Goal: Task Accomplishment & Management: Manage account settings

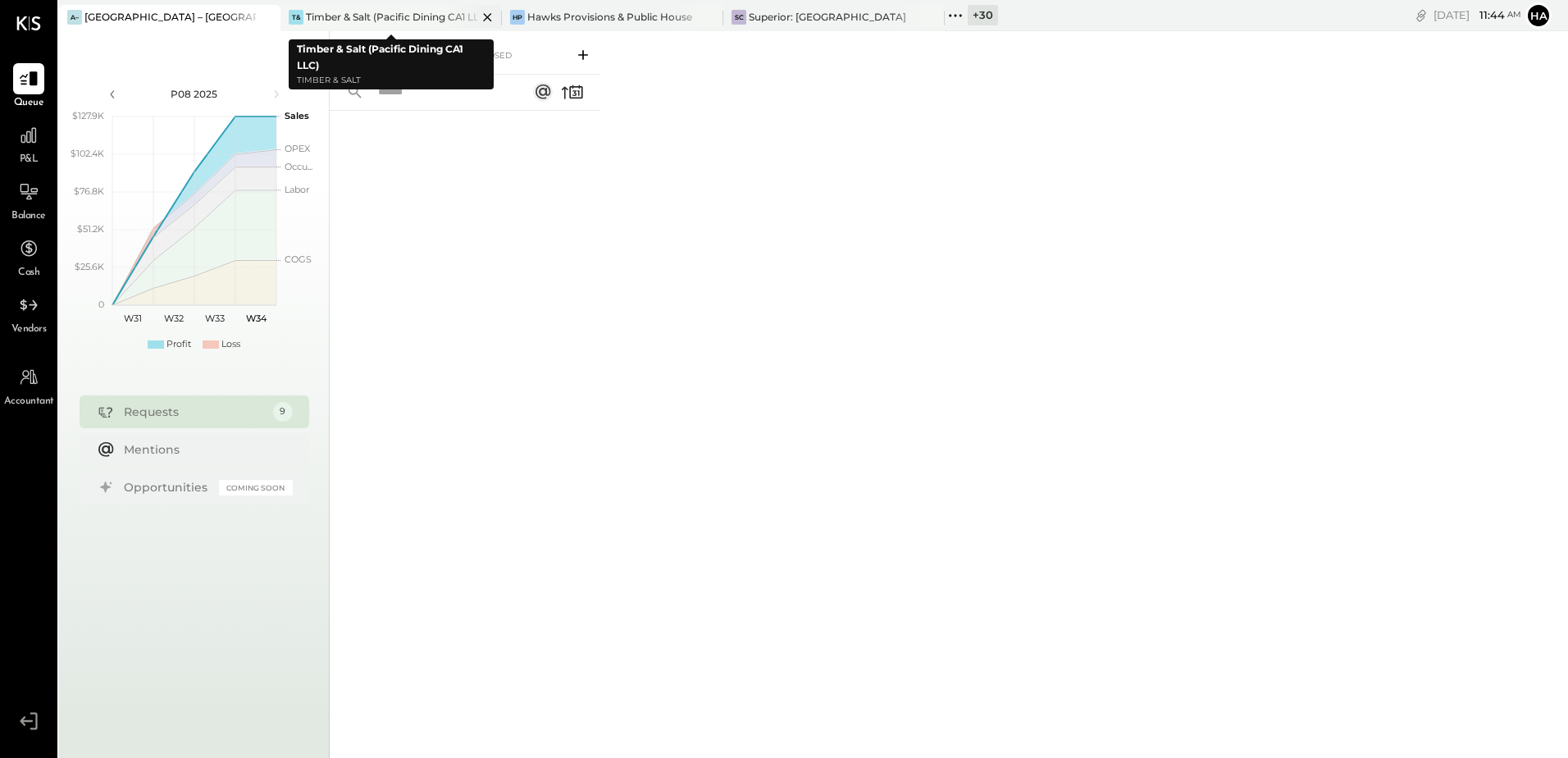
click at [411, 17] on div "Timber & Salt (Pacific Dining CA1 LLC)" at bounding box center [391, 17] width 171 height 14
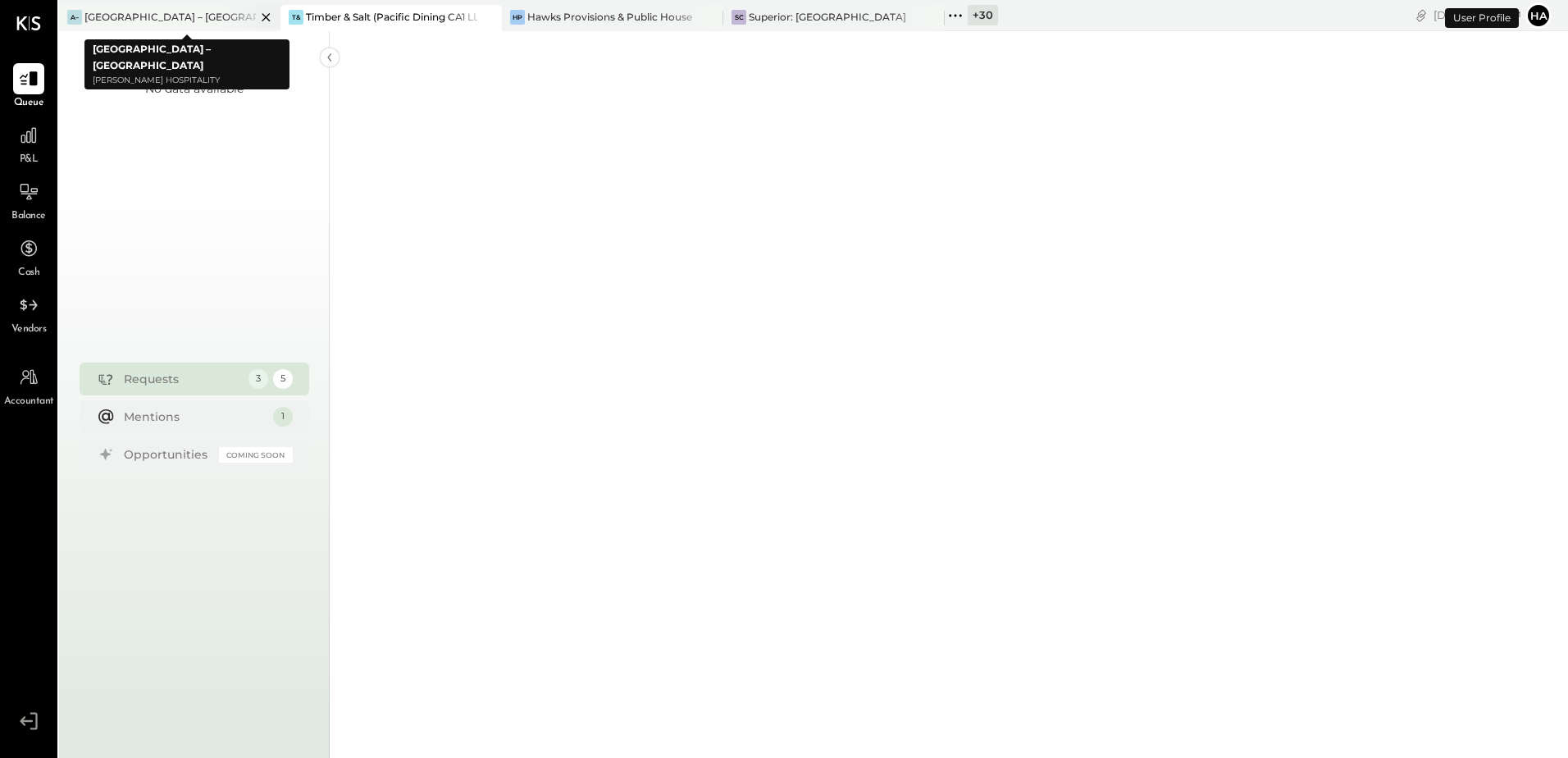
click at [265, 16] on icon at bounding box center [265, 17] width 8 height 8
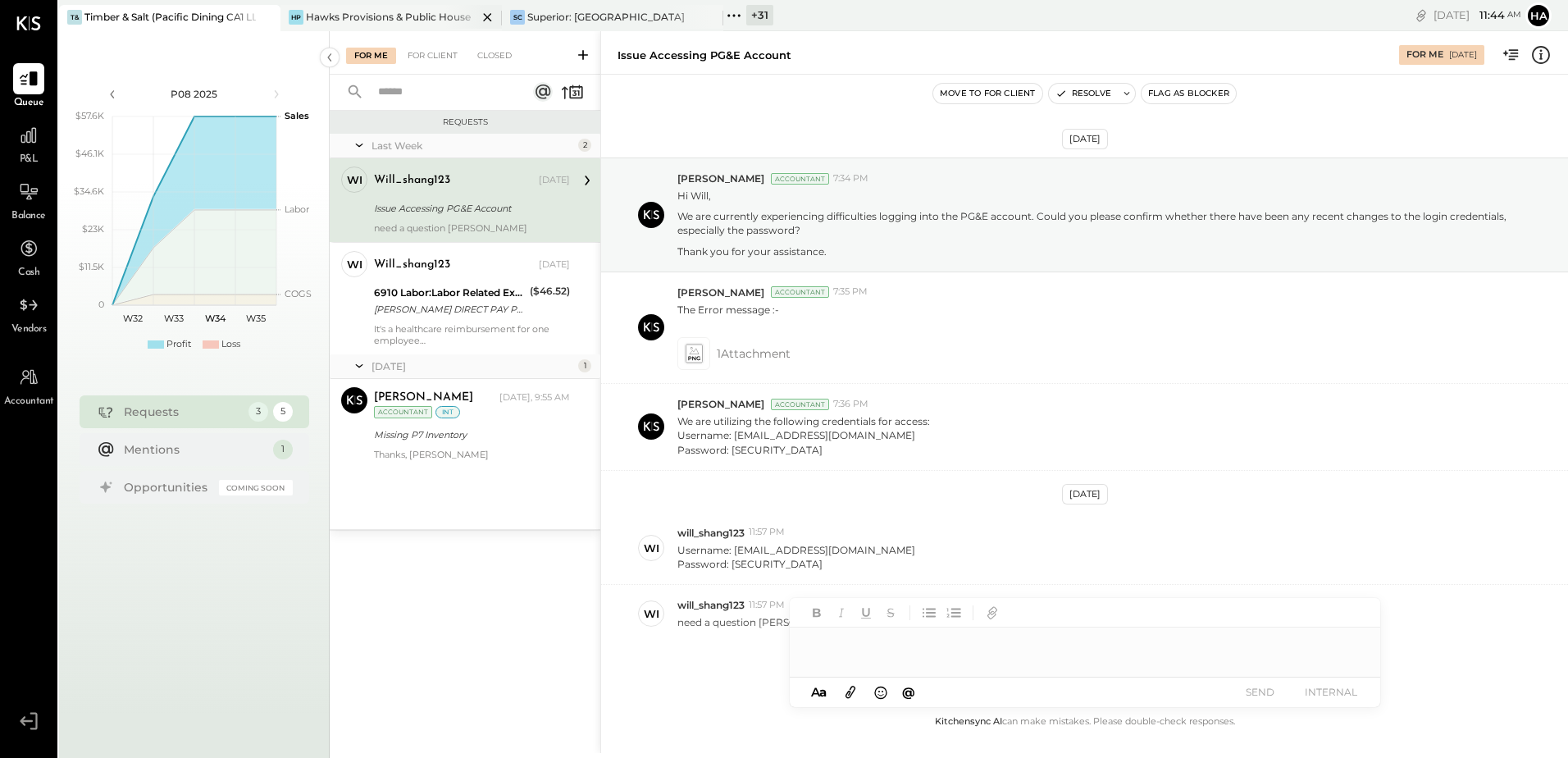
scroll to position [53, 0]
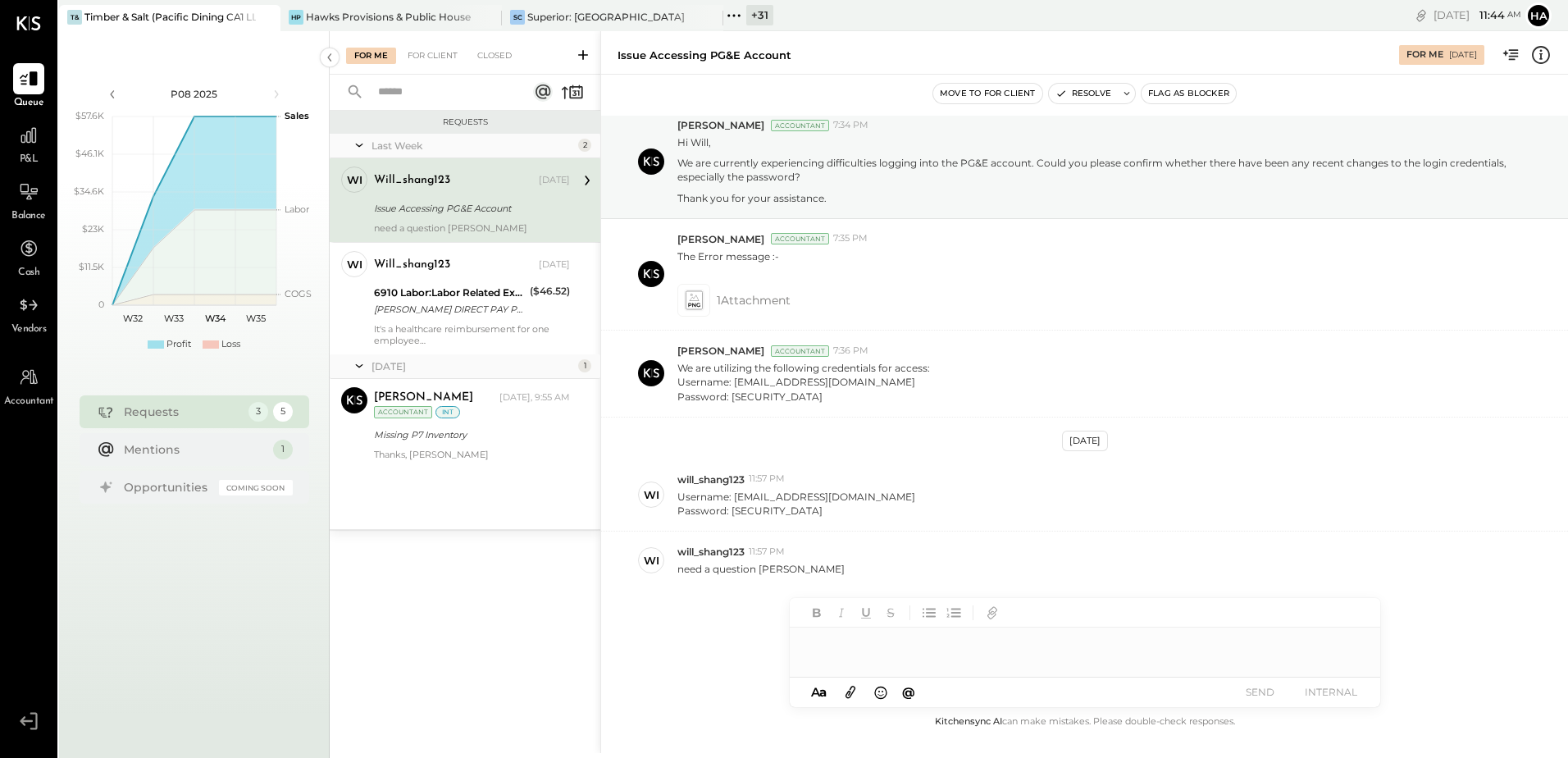
click at [765, 14] on div "+ 31" at bounding box center [759, 15] width 27 height 20
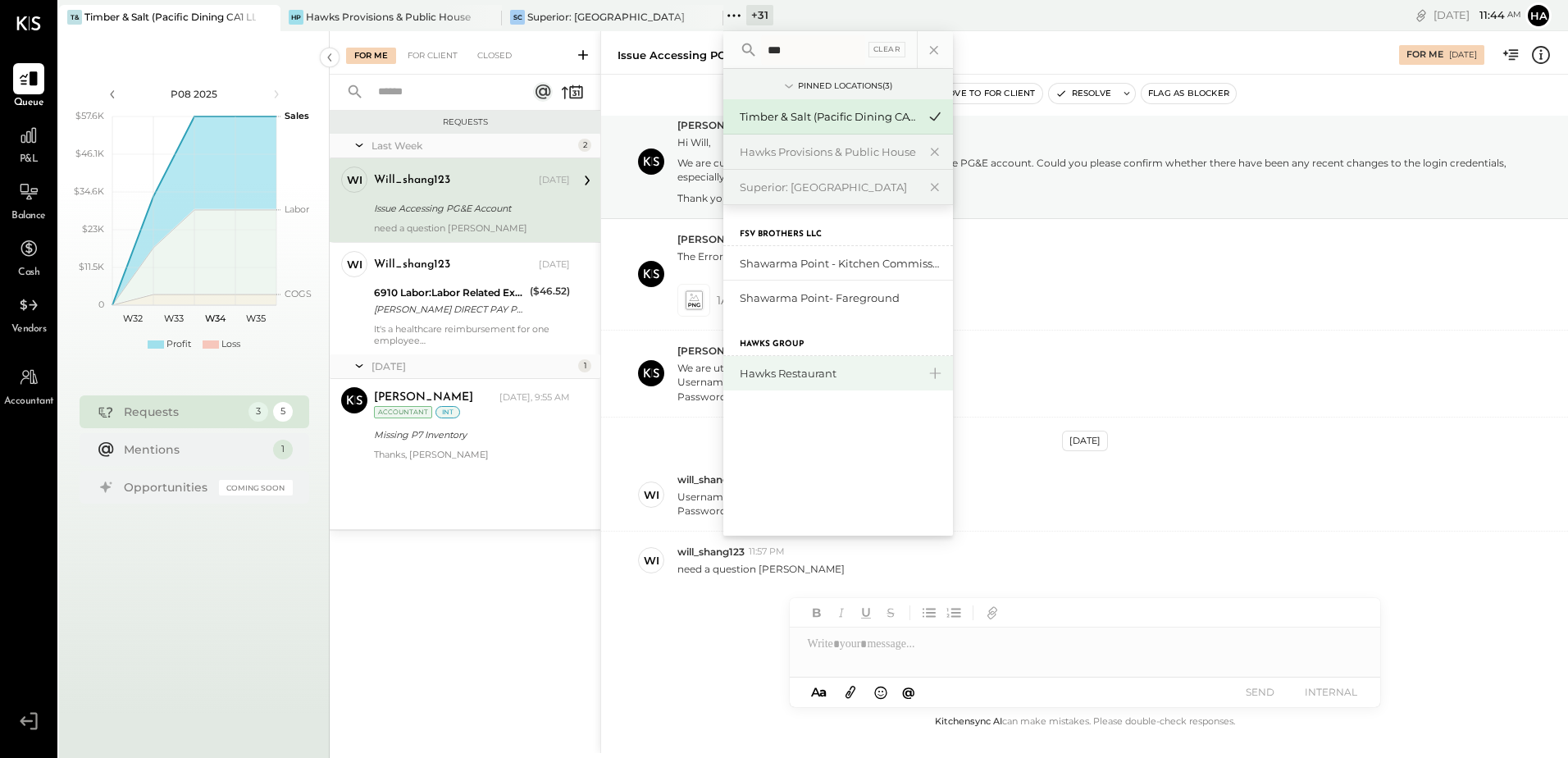
type input "***"
click at [785, 380] on div "Hawks Restaurant" at bounding box center [828, 374] width 178 height 16
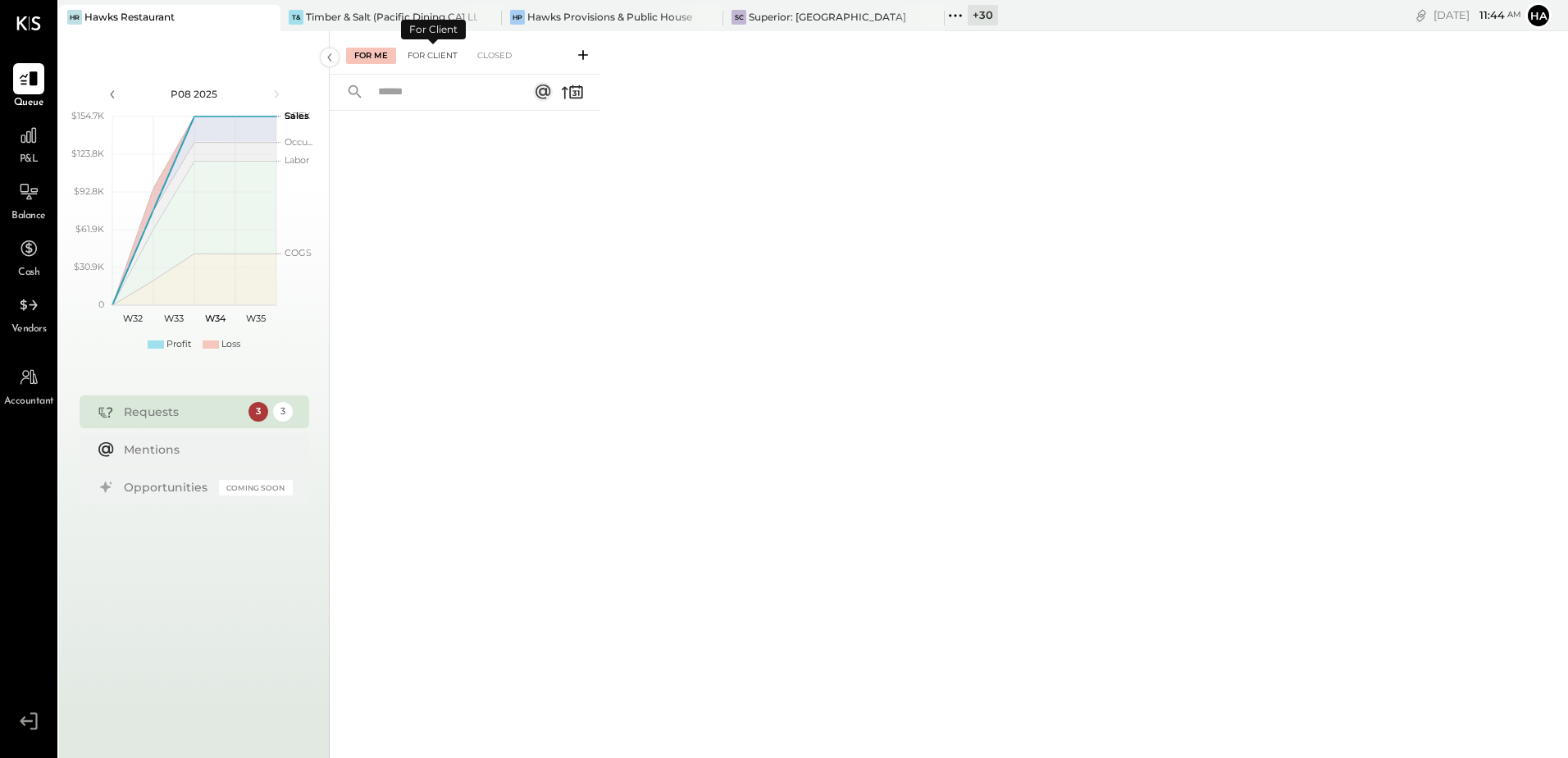
click at [428, 55] on div "For Client" at bounding box center [432, 56] width 66 height 17
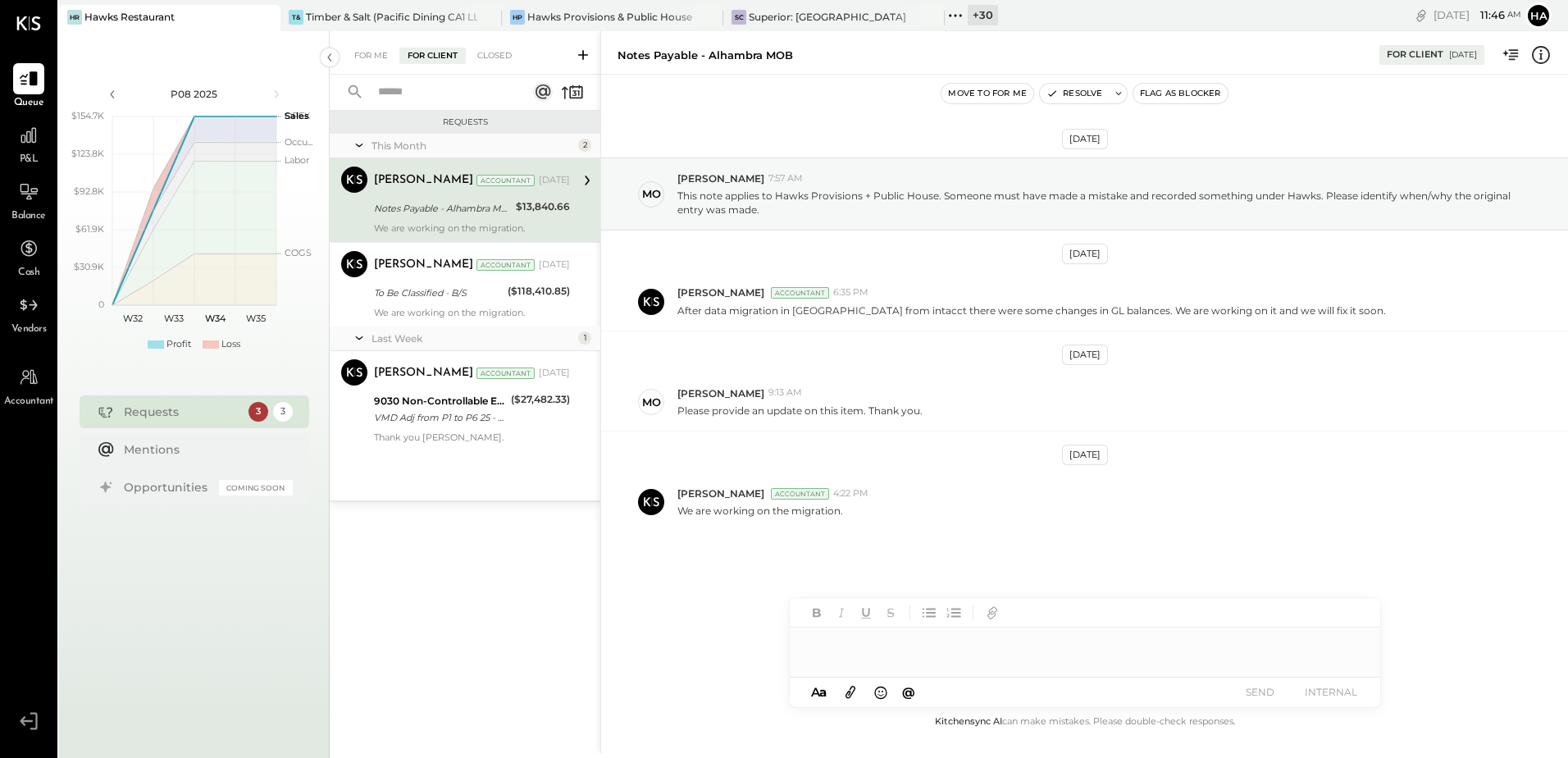
click at [483, 212] on div "Notes Payable - Alhambra MOB" at bounding box center [441, 208] width 137 height 17
click at [371, 60] on div "For Me" at bounding box center [371, 56] width 50 height 17
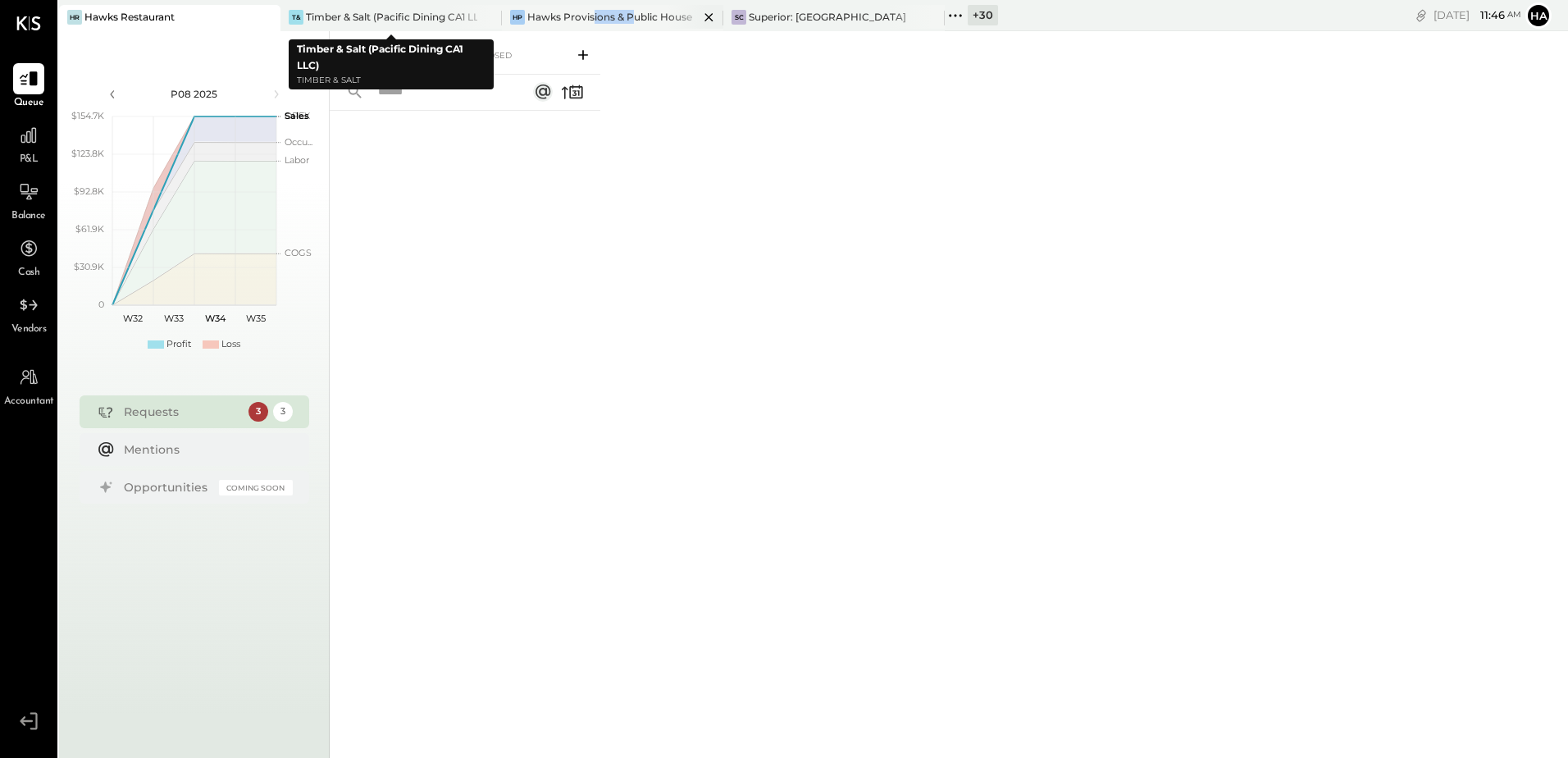
drag, startPoint x: 637, startPoint y: 18, endPoint x: 591, endPoint y: 28, distance: 47.1
click at [591, 28] on div "HP Hawks Provisions & Public House" at bounding box center [613, 18] width 221 height 26
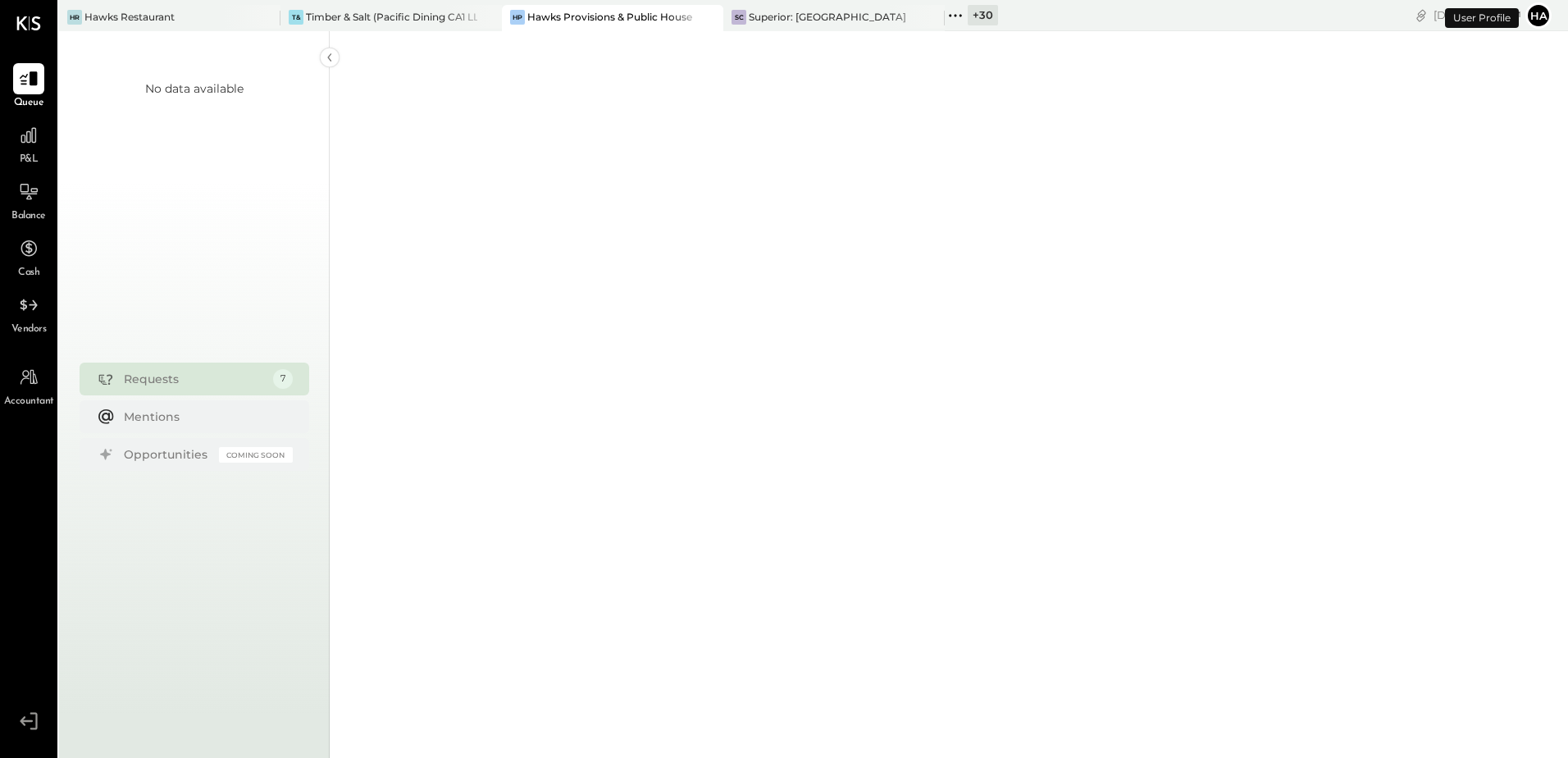
click at [974, 15] on div "+ 30" at bounding box center [982, 15] width 31 height 20
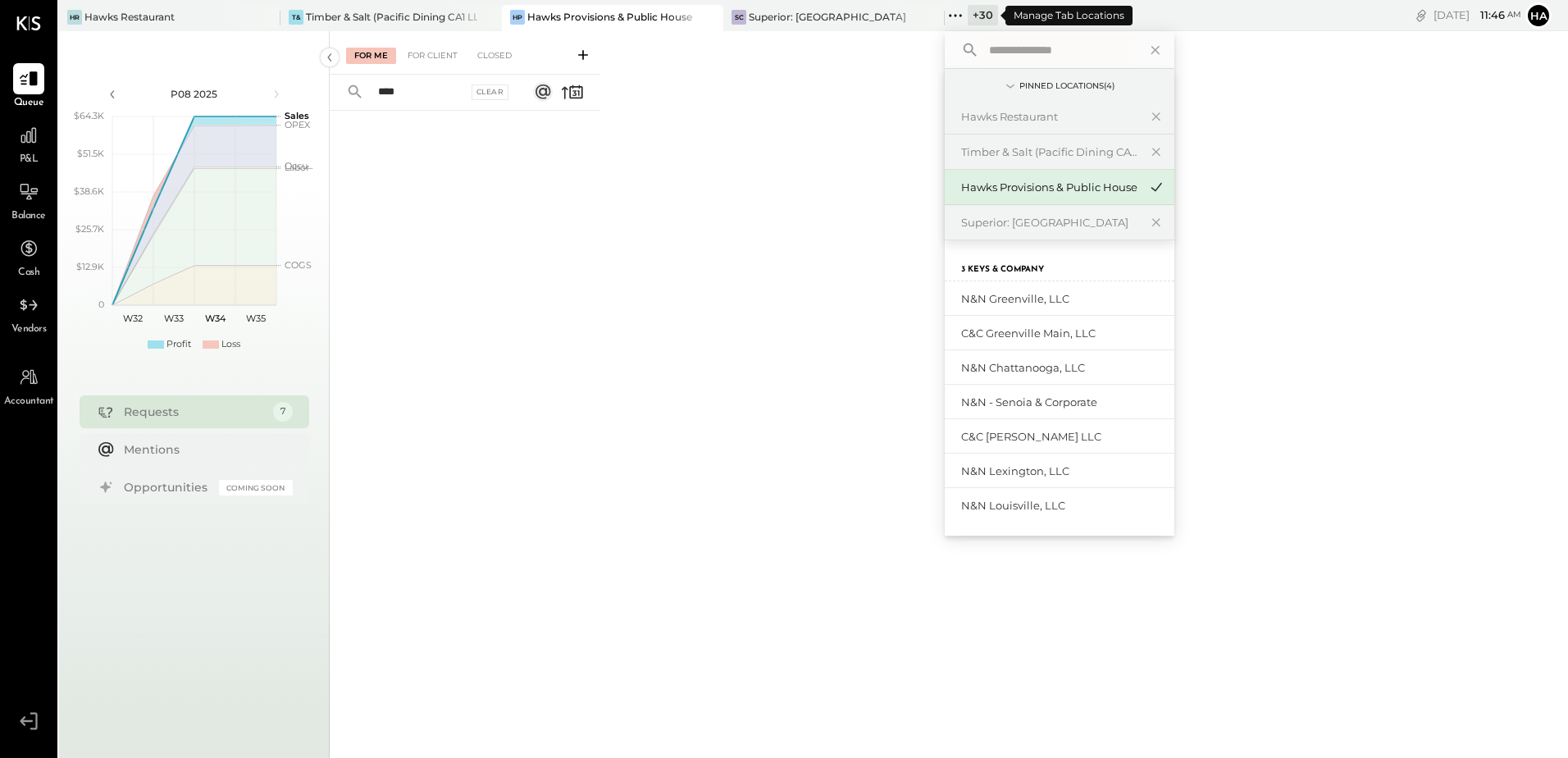
type input "*****"
click at [1008, 52] on input "text" at bounding box center [1059, 50] width 152 height 30
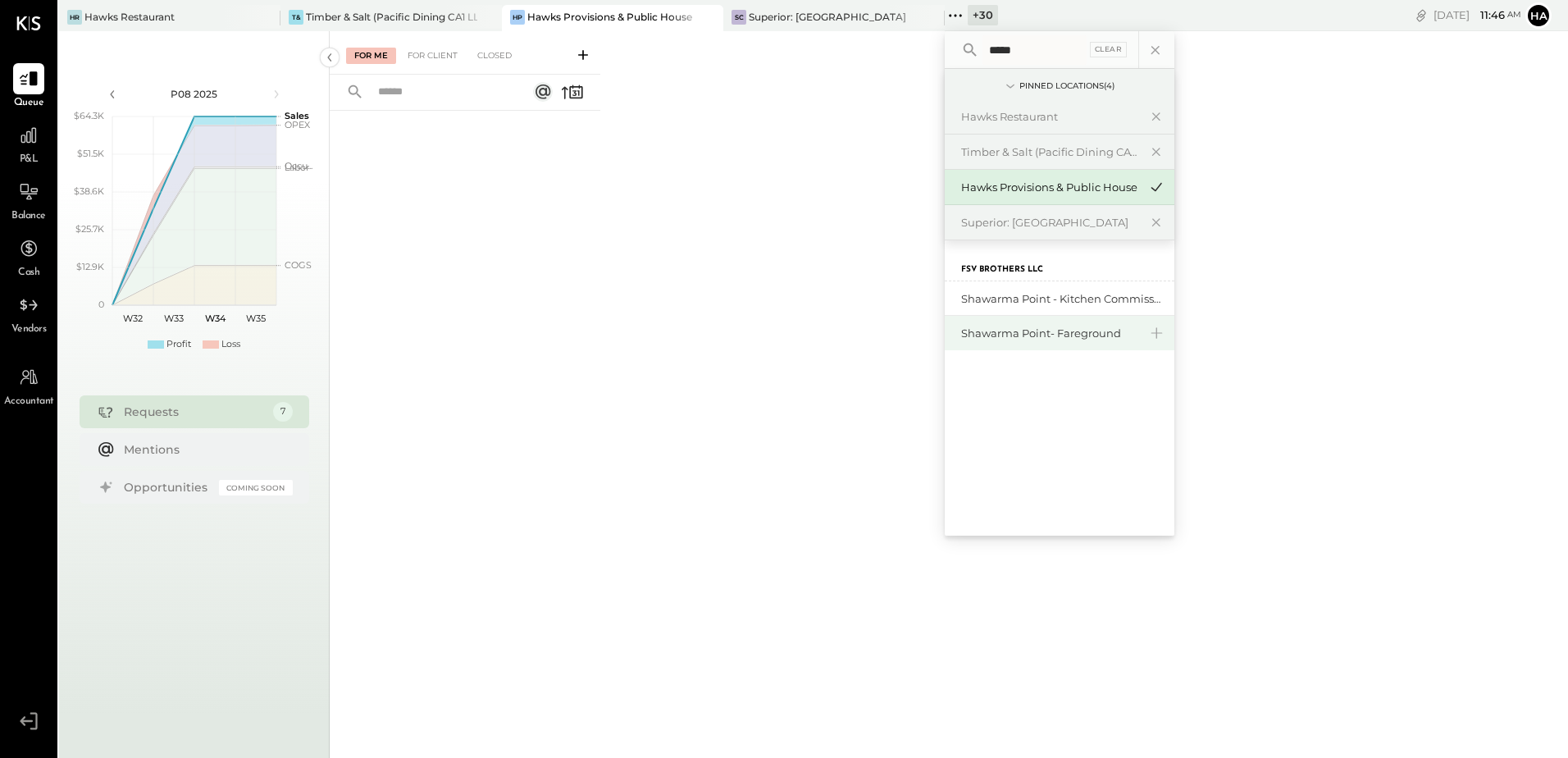
type input "*****"
click at [1031, 328] on div "Shawarma Point- Fareground" at bounding box center [1049, 333] width 178 height 16
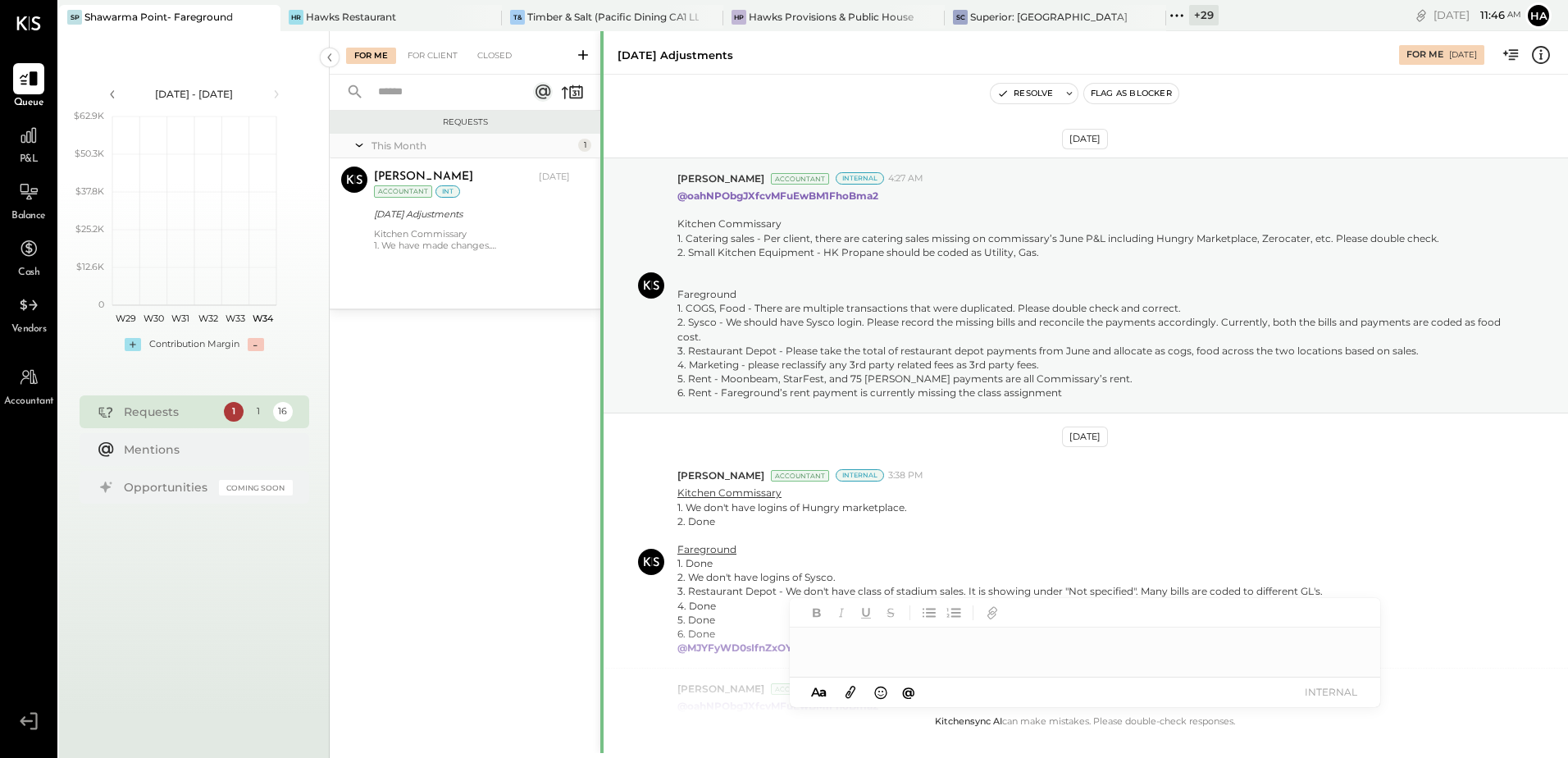
scroll to position [407, 0]
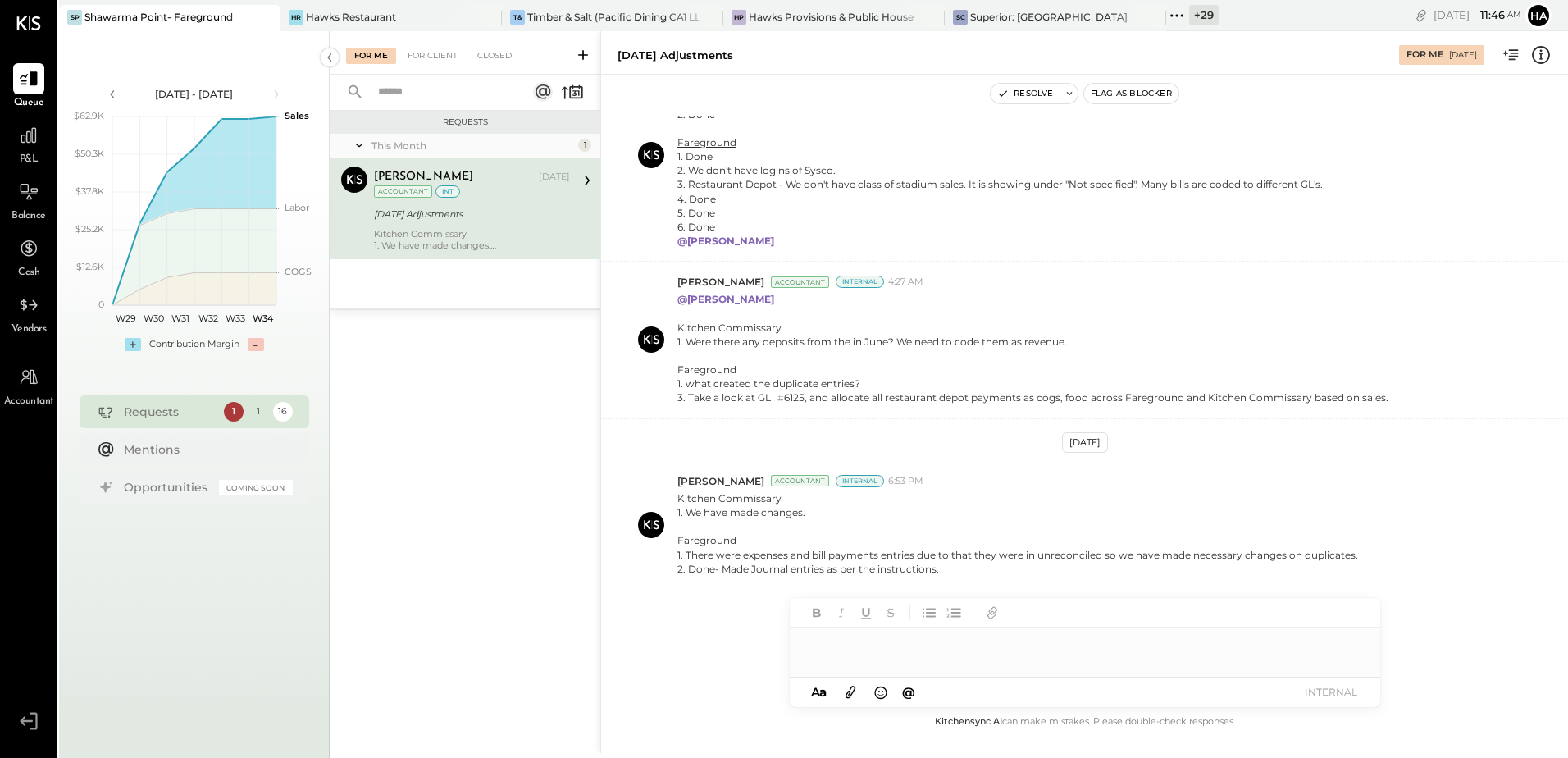
click at [469, 214] on div "[DATE] Adjustments" at bounding box center [469, 214] width 191 height 17
click at [1203, 12] on div "+ 29" at bounding box center [1204, 15] width 30 height 20
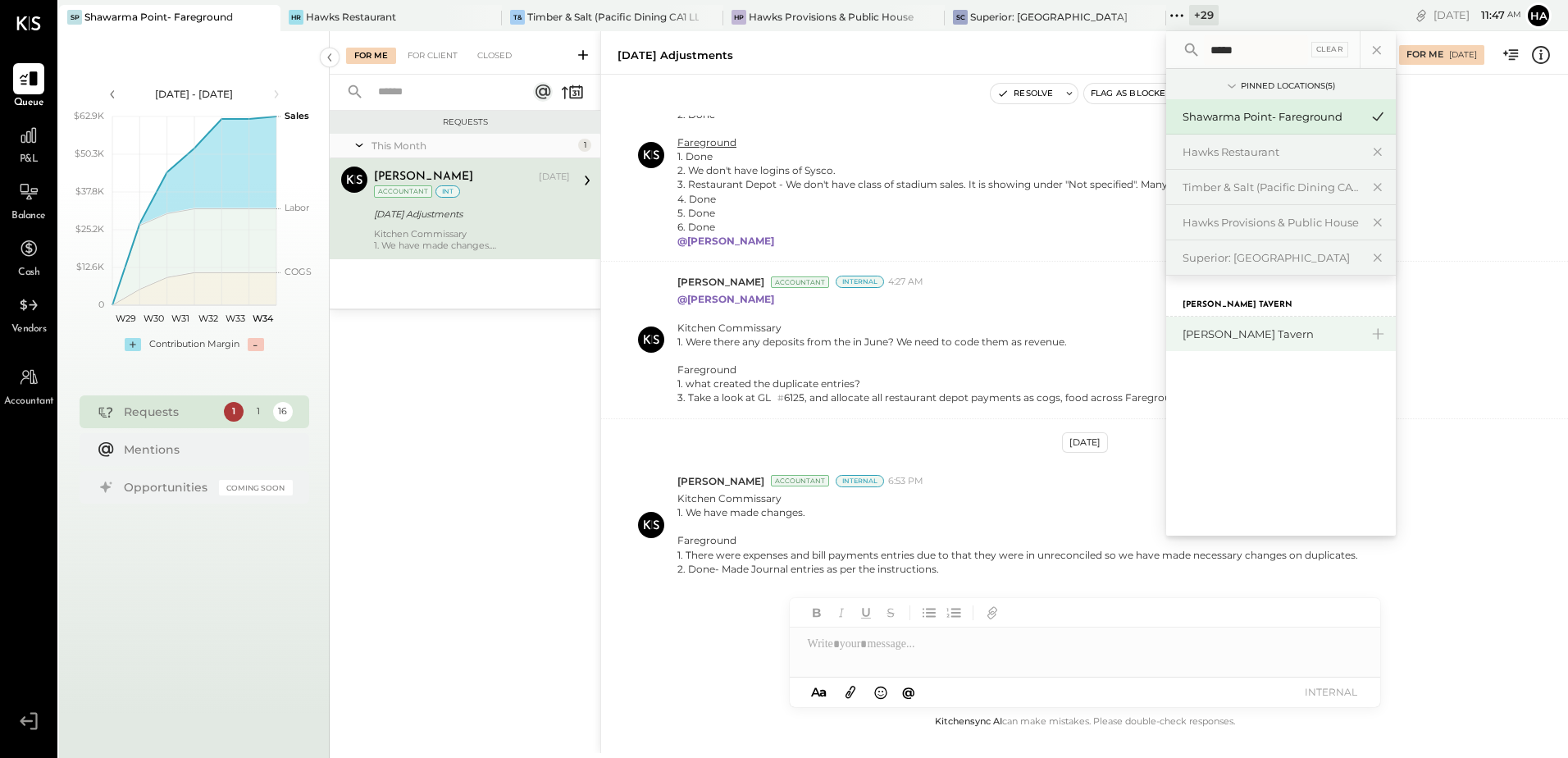
type input "*****"
click at [1232, 330] on div "[PERSON_NAME] Tavern" at bounding box center [1271, 334] width 178 height 16
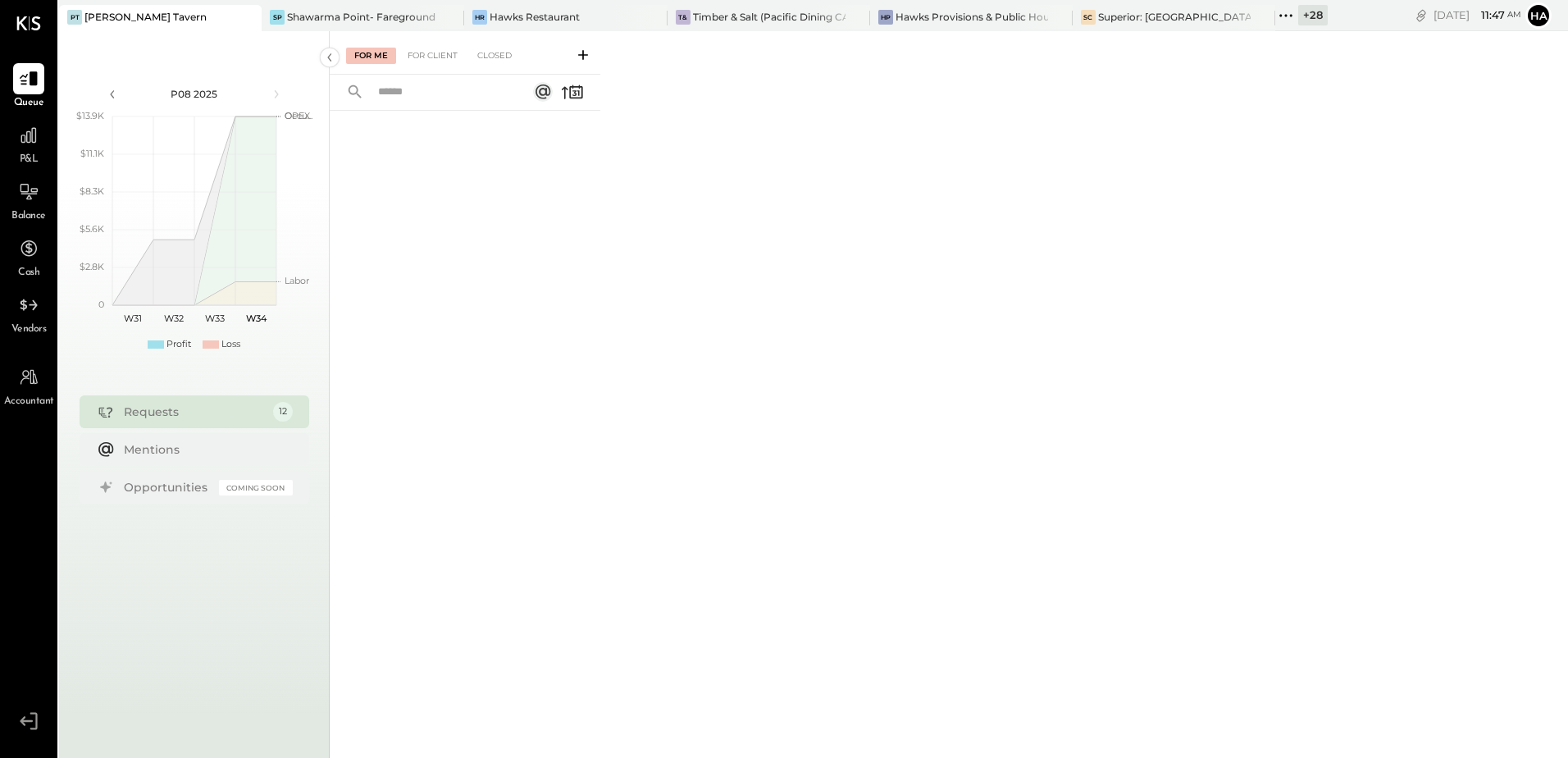
click at [924, 452] on div "For Me For Client Closed" at bounding box center [949, 392] width 1238 height 722
click at [1298, 17] on div "+ 28" at bounding box center [1313, 15] width 30 height 20
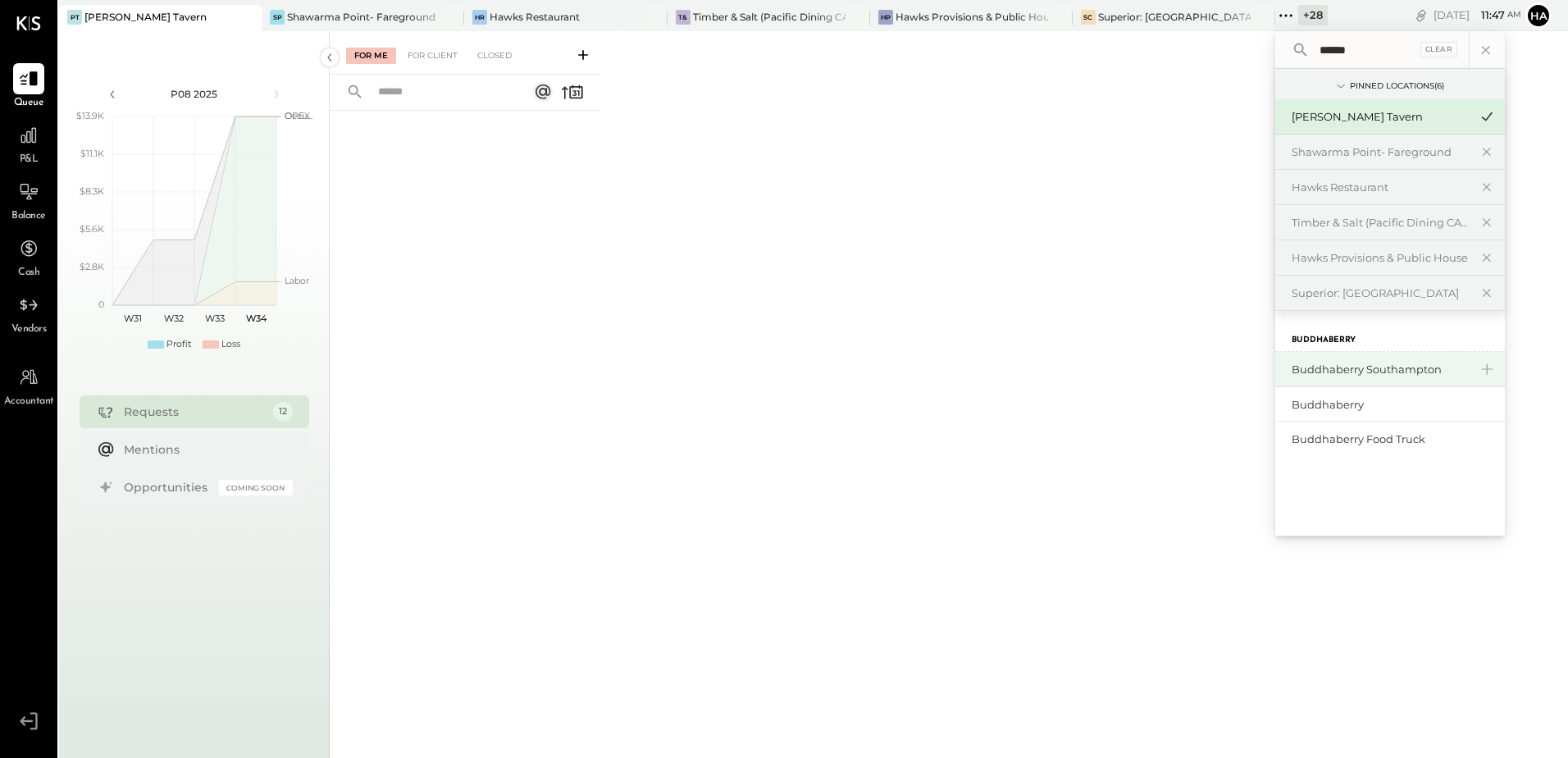
type input "******"
click at [1323, 372] on div "Buddhaberry Southampton" at bounding box center [1380, 369] width 178 height 16
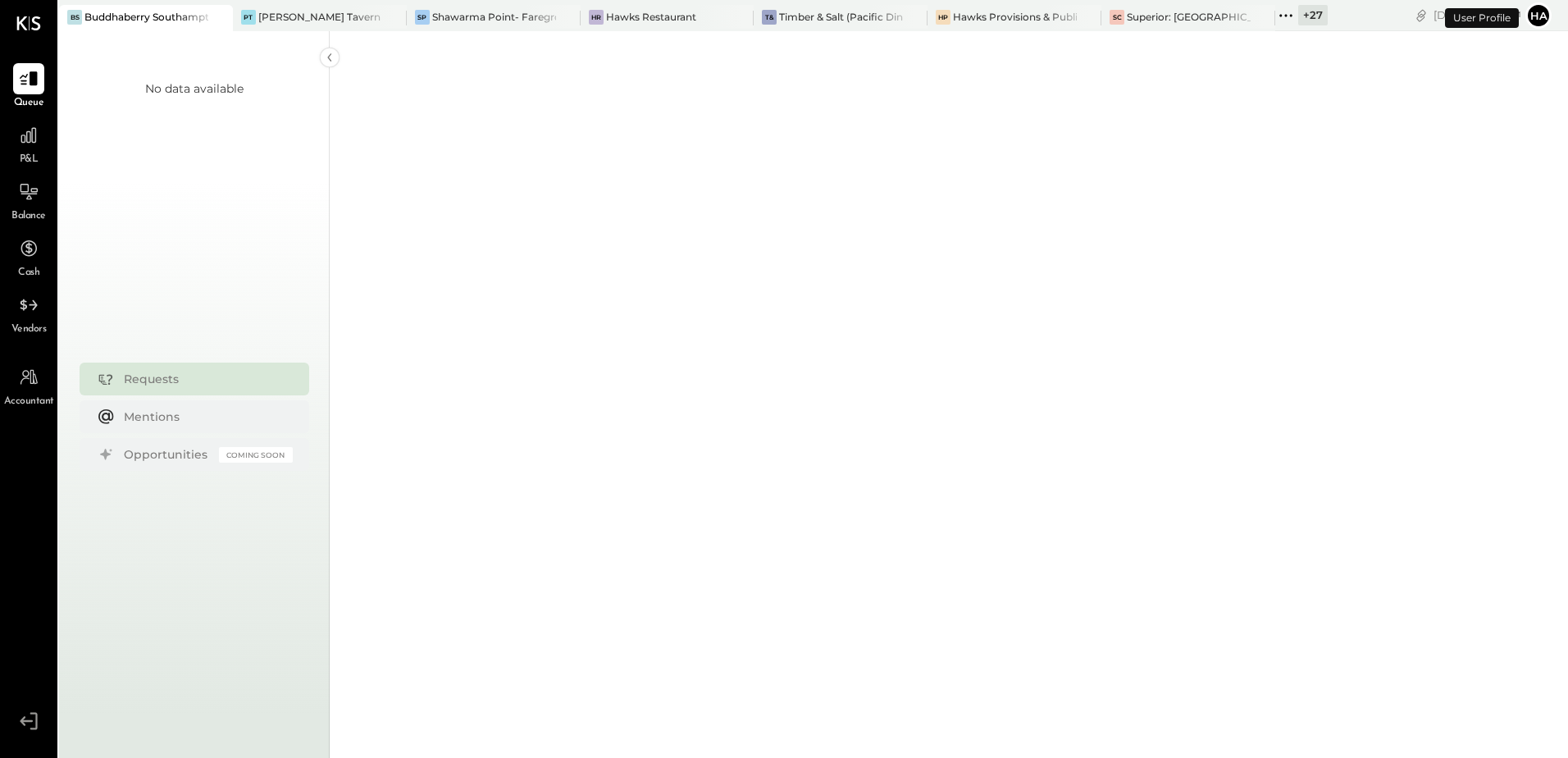
click at [1319, 20] on div "+ 27" at bounding box center [1313, 15] width 30 height 20
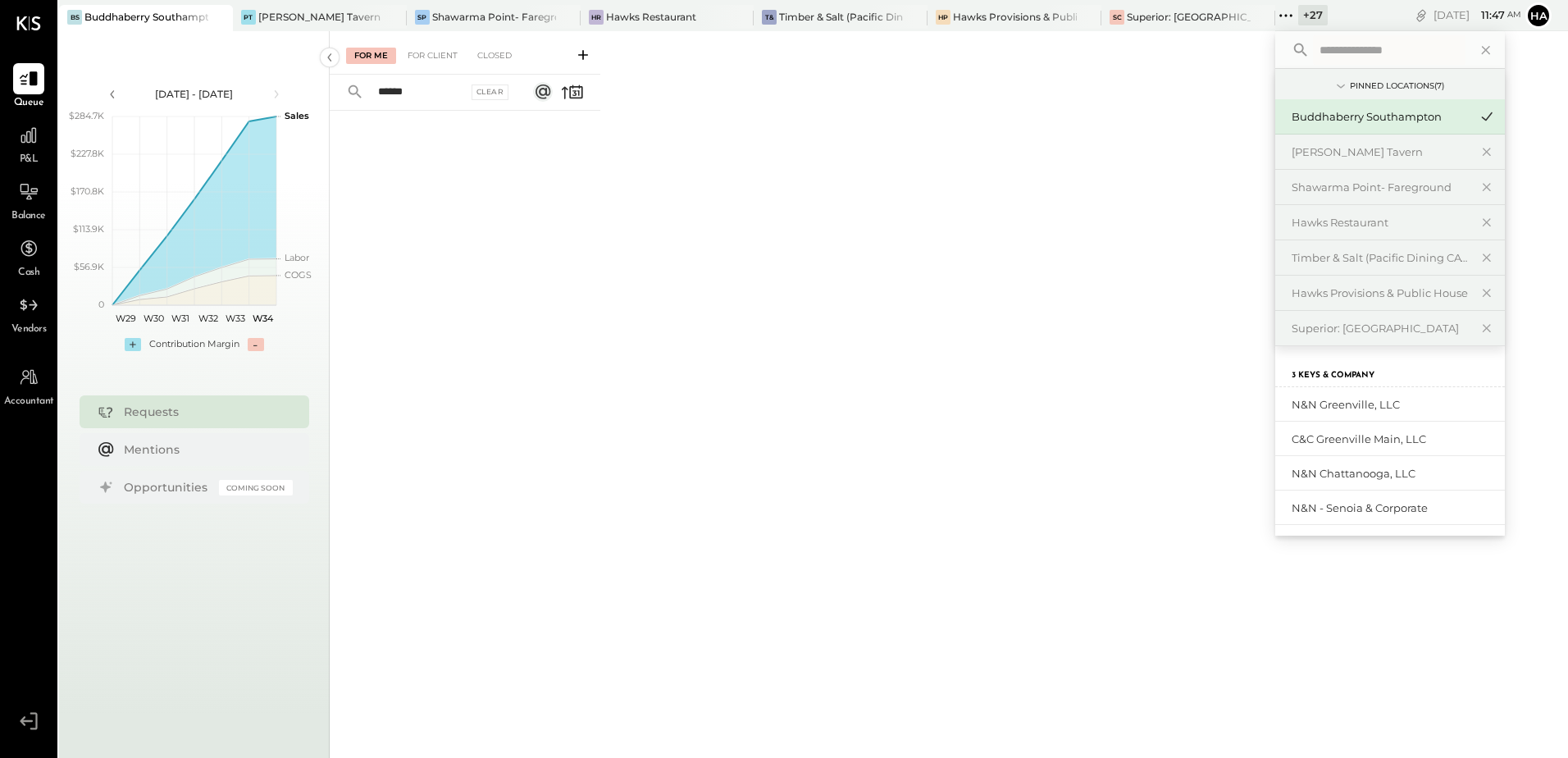
type input "******"
click at [1345, 49] on input "text" at bounding box center [1390, 50] width 152 height 30
type input "******"
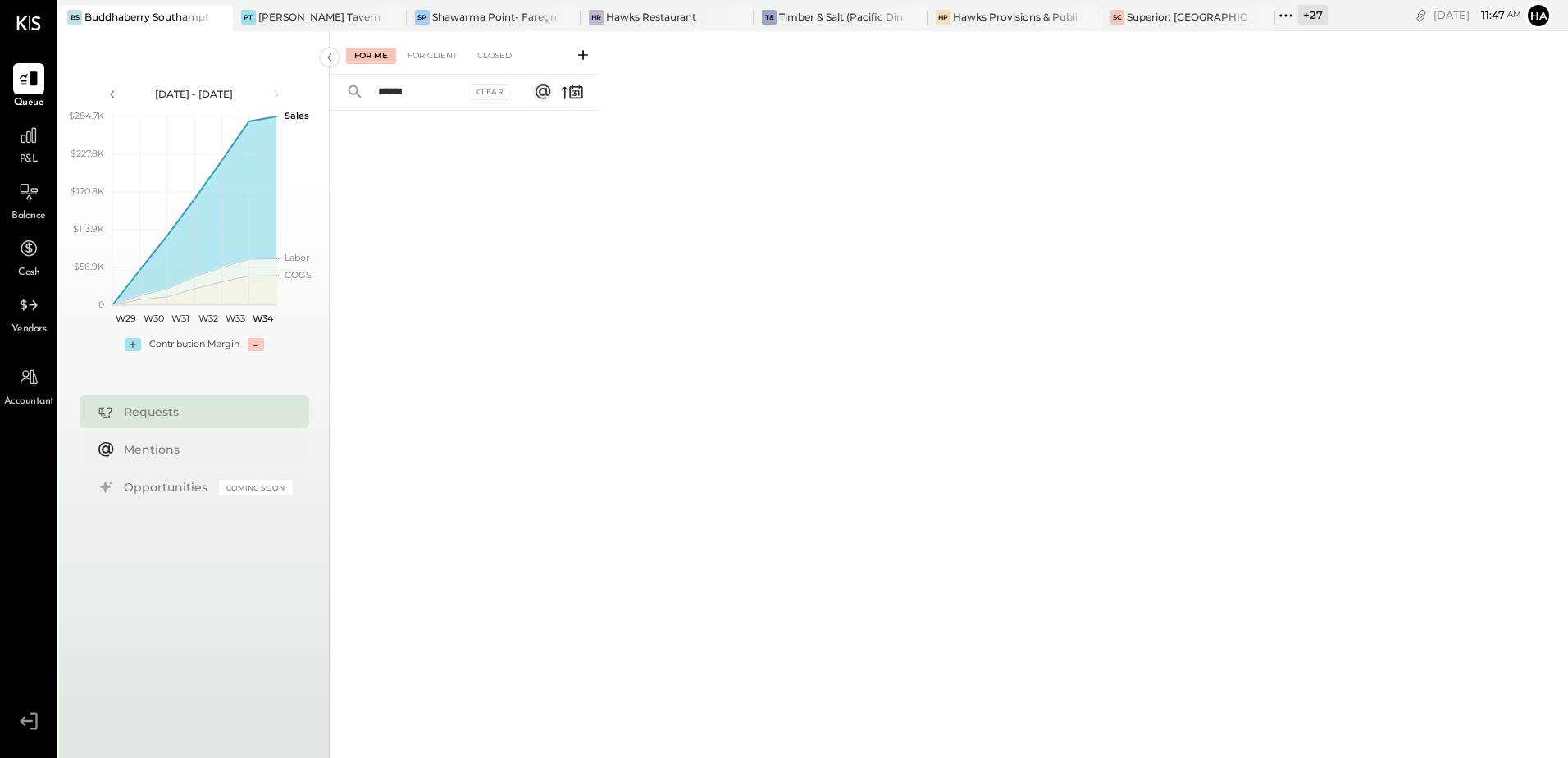
drag, startPoint x: 424, startPoint y: 93, endPoint x: 317, endPoint y: 93, distance: 107.0
click at [317, 93] on div "[DATE] - [DATE] polygon, polyline { transition: fill-opacity 0.1s, stroke-opaci…" at bounding box center [814, 410] width 1509 height 758
click at [1305, 14] on div "+ 27" at bounding box center [1313, 15] width 30 height 20
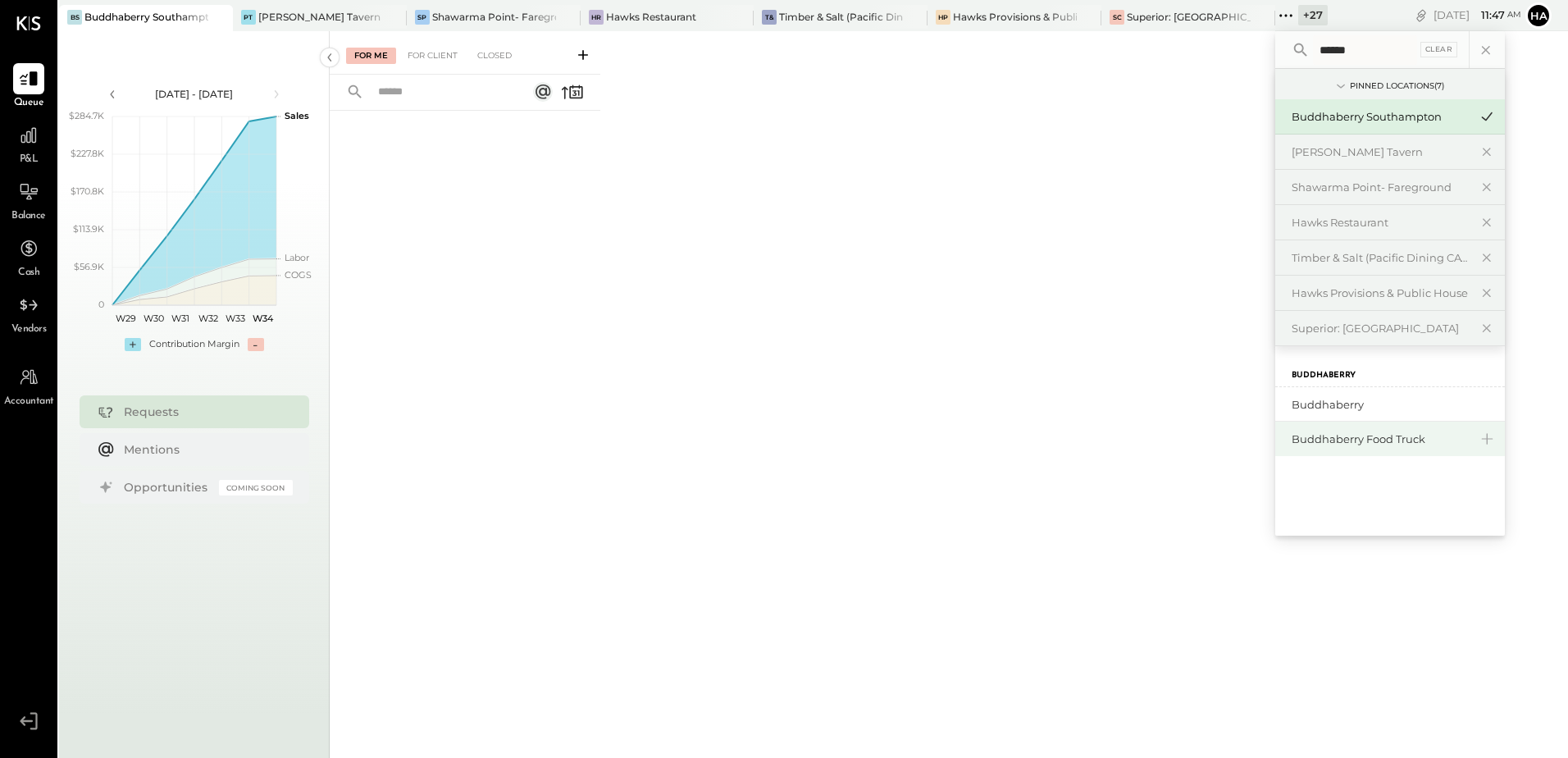
click at [1335, 429] on div "Buddhaberry Food Truck" at bounding box center [1390, 439] width 230 height 34
click at [1331, 436] on div "Buddhaberry Food Truck" at bounding box center [1380, 439] width 178 height 16
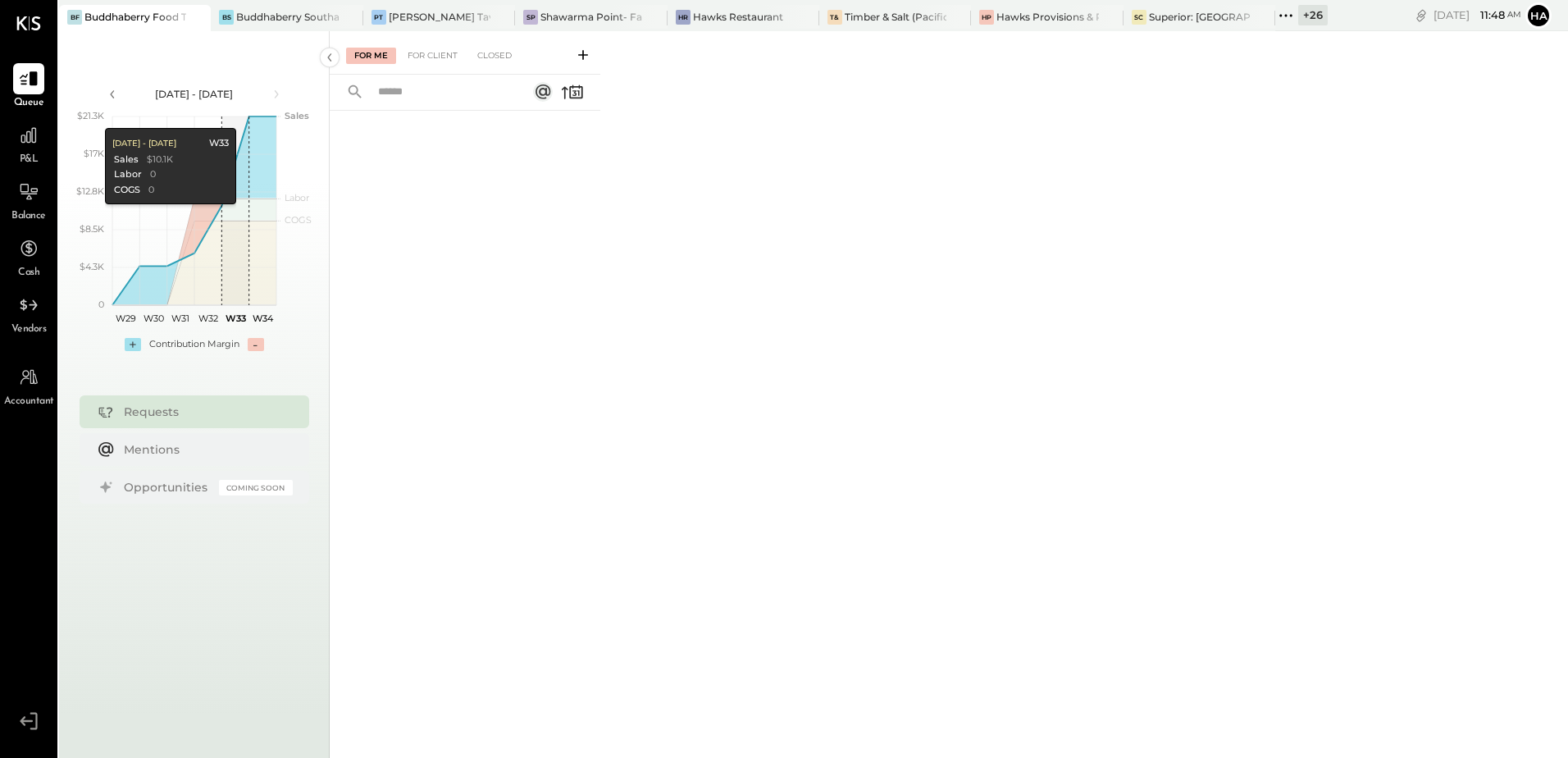
click at [1311, 12] on div "+ 26" at bounding box center [1313, 15] width 30 height 20
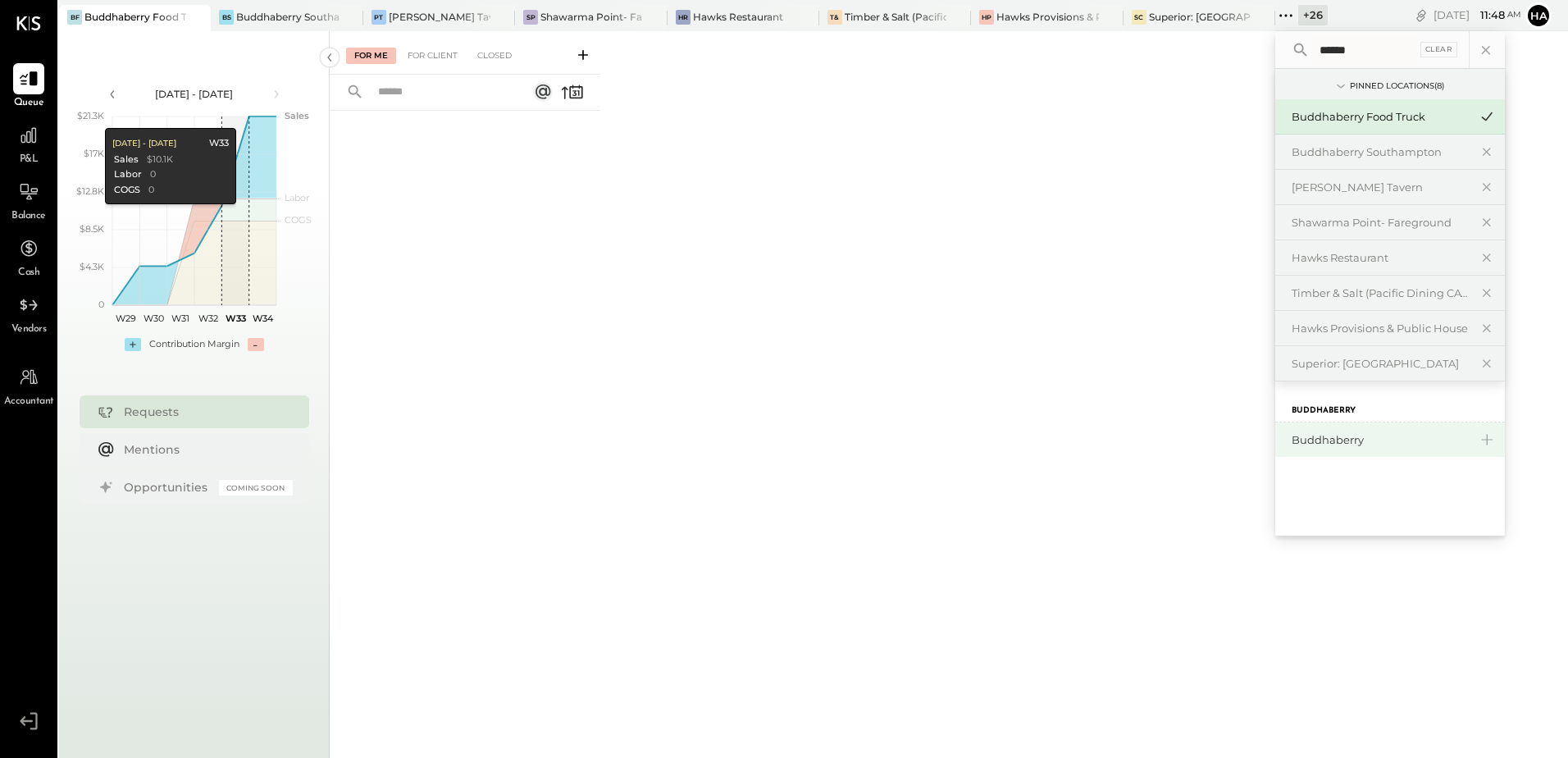
type input "******"
click at [1337, 440] on div "Buddhaberry" at bounding box center [1380, 440] width 178 height 16
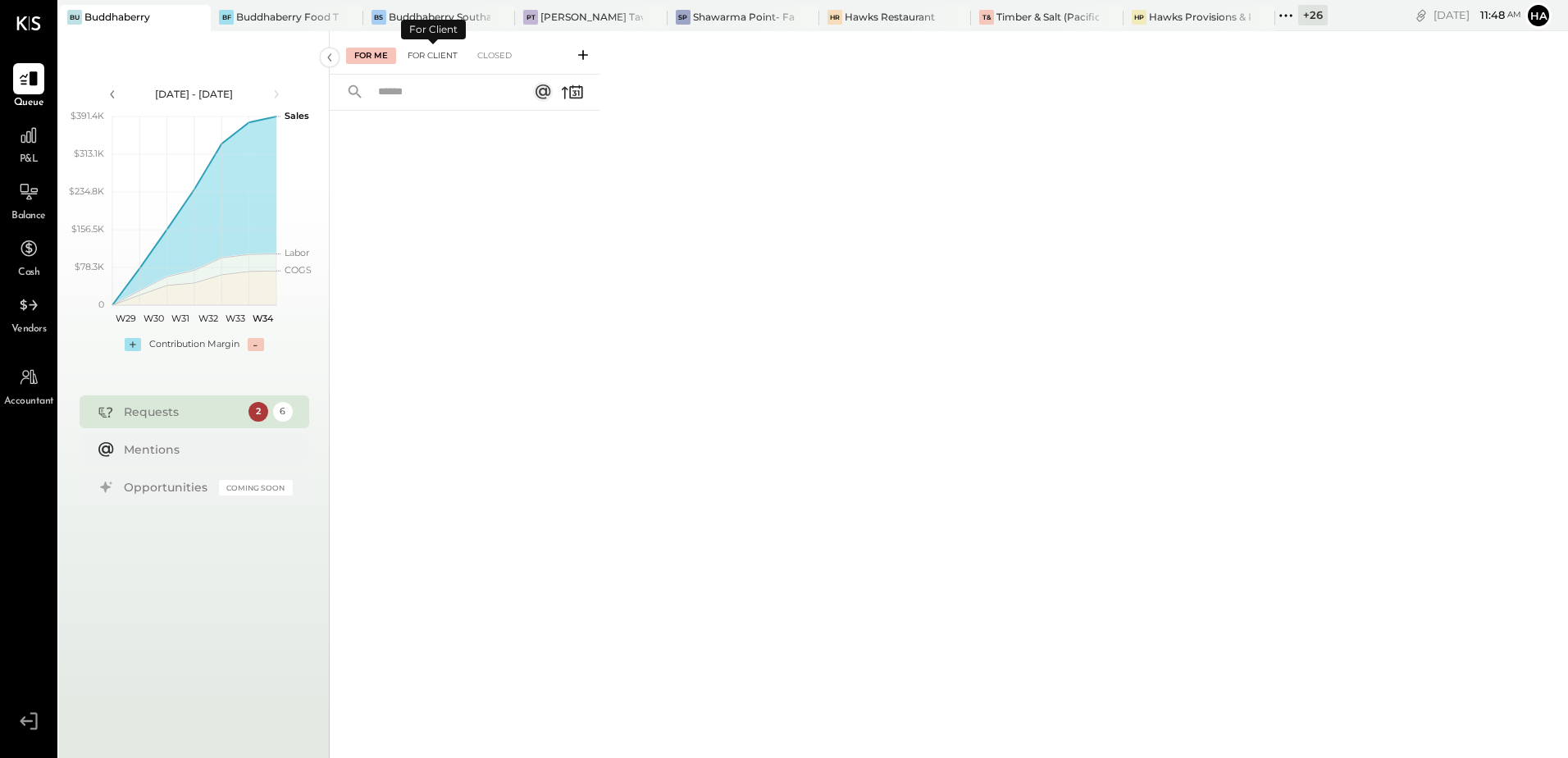
click at [430, 56] on div "For Client" at bounding box center [432, 56] width 66 height 17
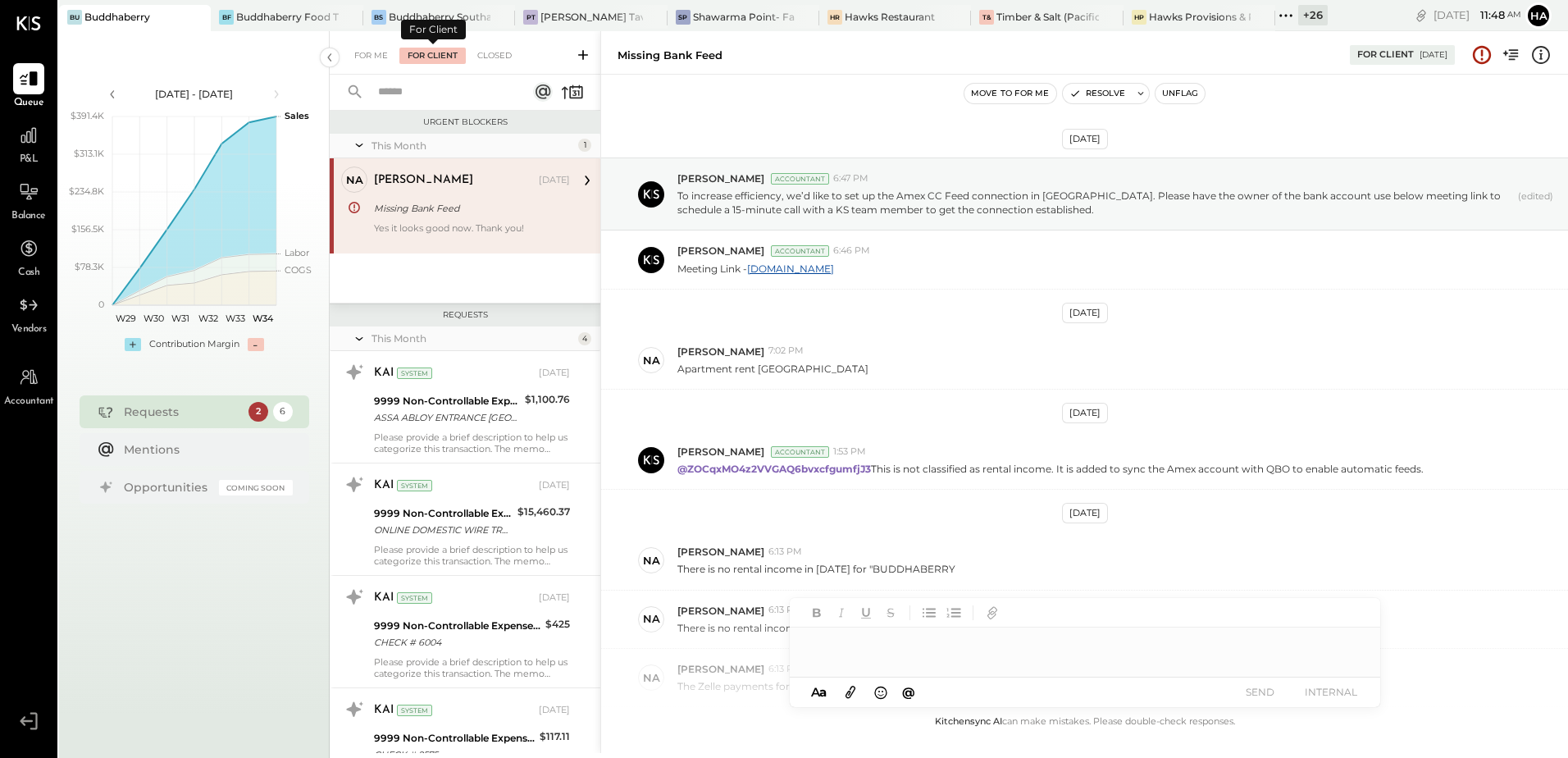
scroll to position [346, 0]
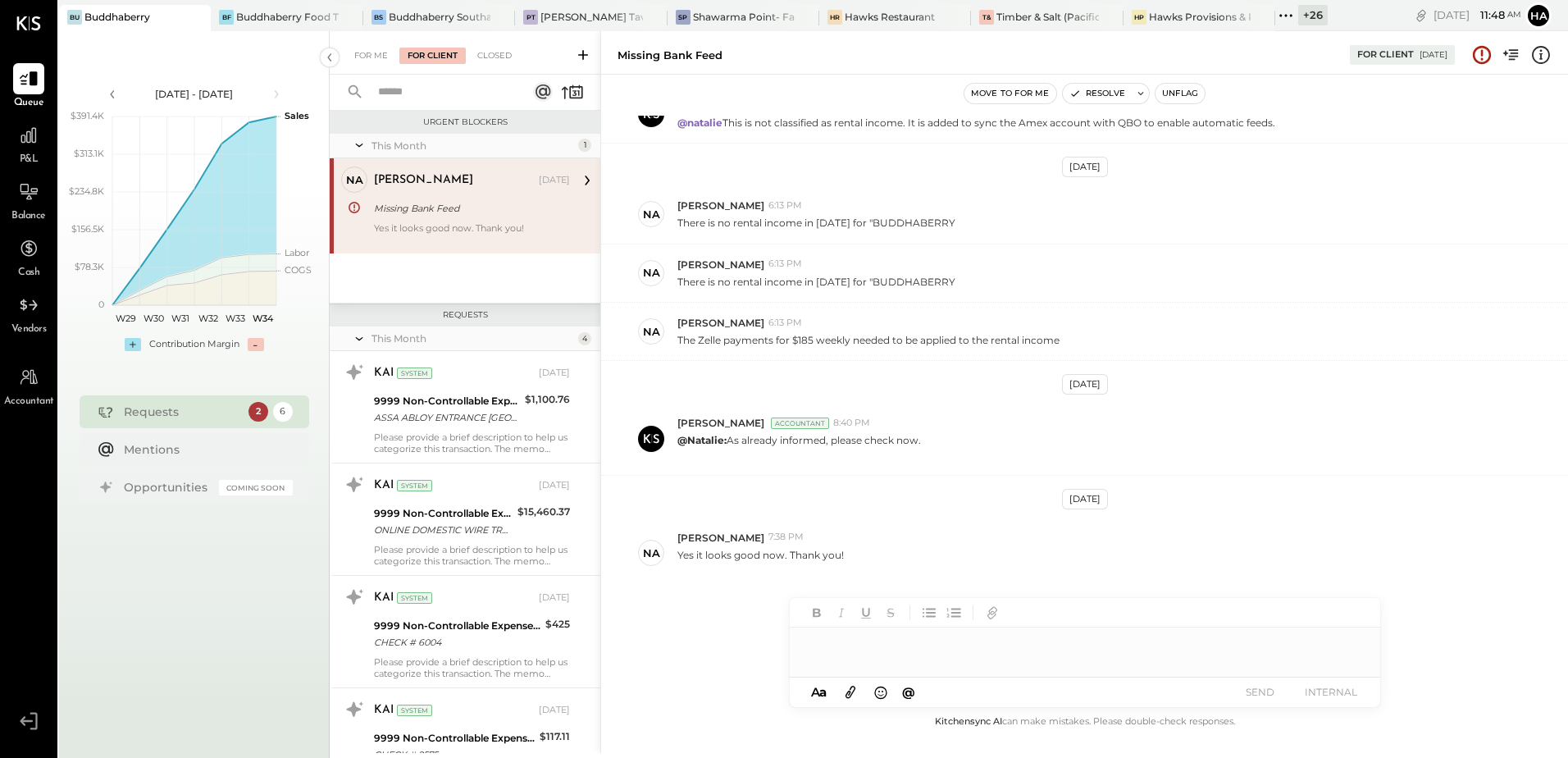
click at [479, 219] on div "[PERSON_NAME] [DATE] Missing Bank Feed Yes it looks good now. Thank you!" at bounding box center [471, 206] width 196 height 79
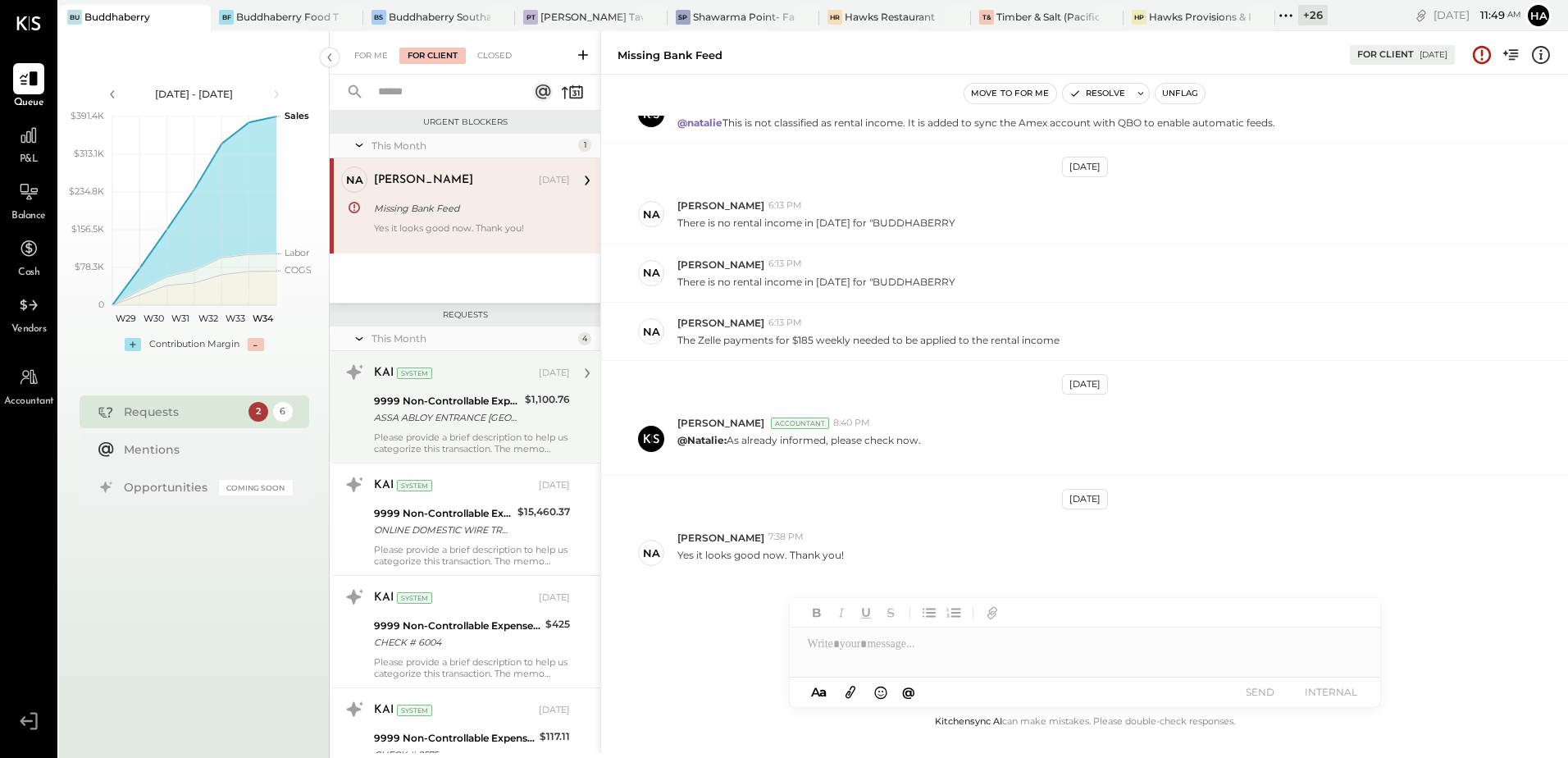
click at [476, 403] on div "9999 Non-Controllable Expenses:Other Income and Expenses:To Be Classified P&L" at bounding box center [446, 402] width 146 height 17
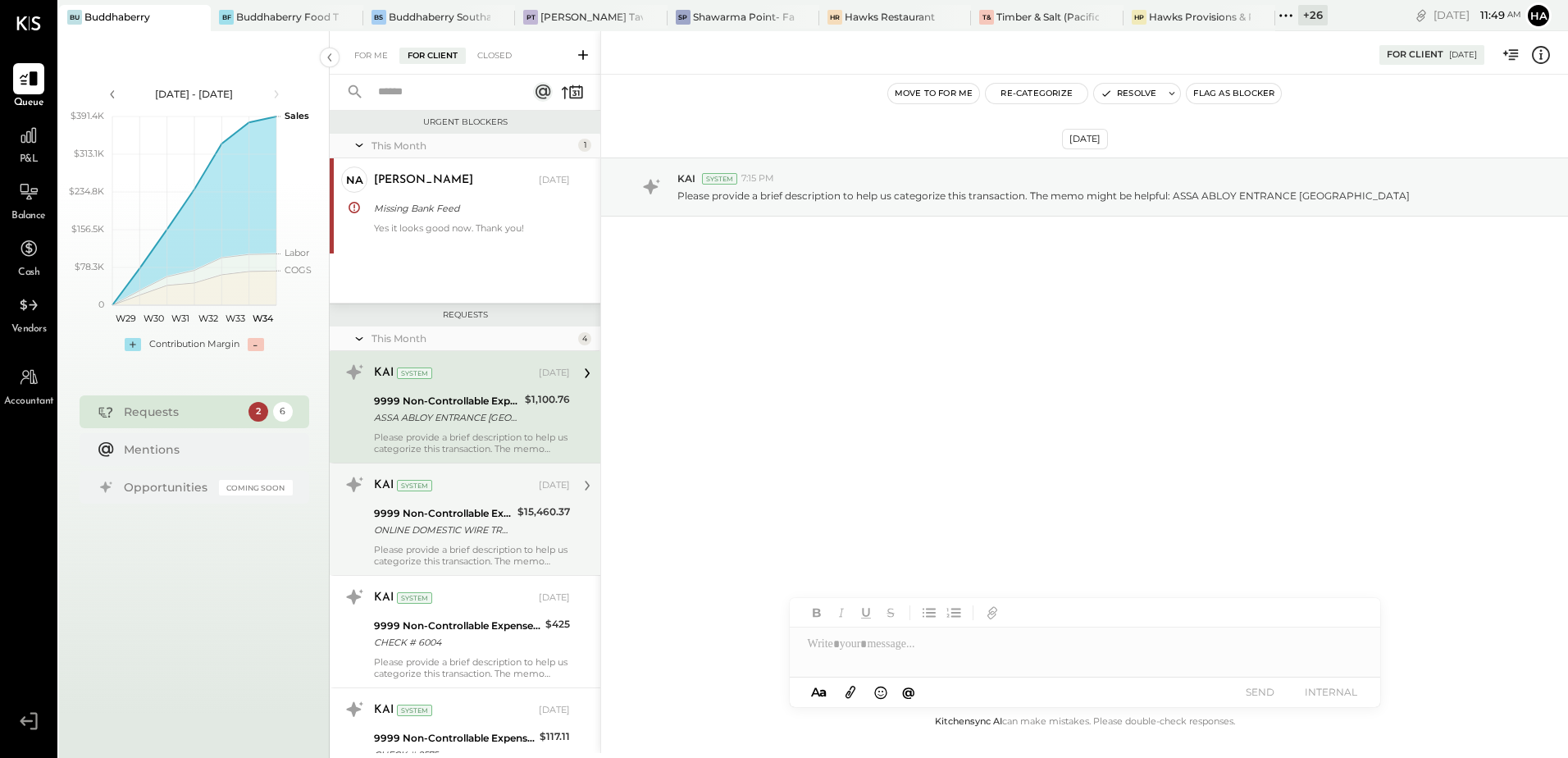
click at [448, 526] on div "ONLINE DOMESTIC WIRE TRANSFER VIA: TD BANK, NA/XXXXX3673 A/C: SAG HARBOR HOLDIN…" at bounding box center [442, 530] width 138 height 17
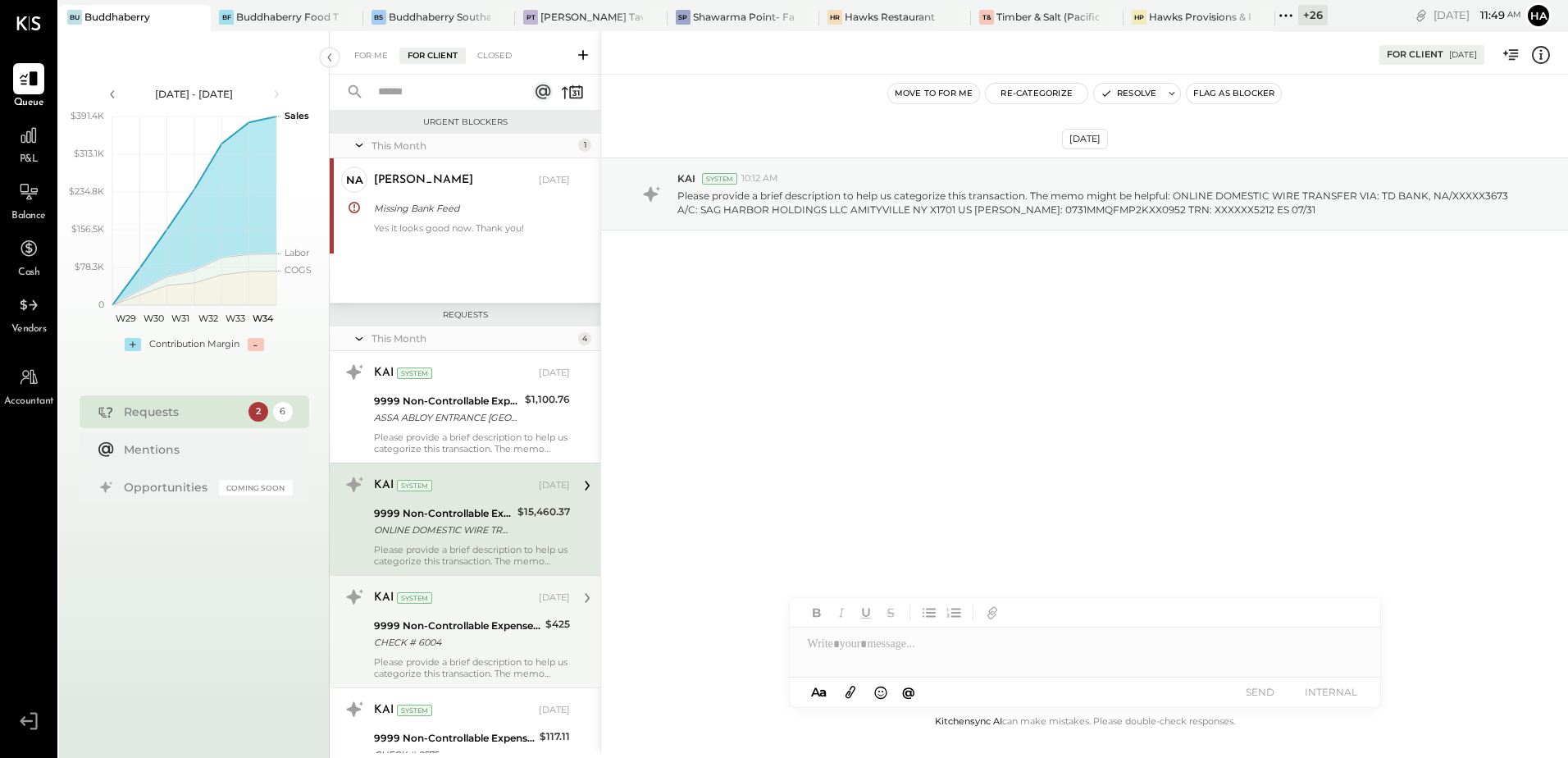
click at [446, 658] on div "Please provide a brief description to help us categorize this transaction. The …" at bounding box center [471, 668] width 196 height 23
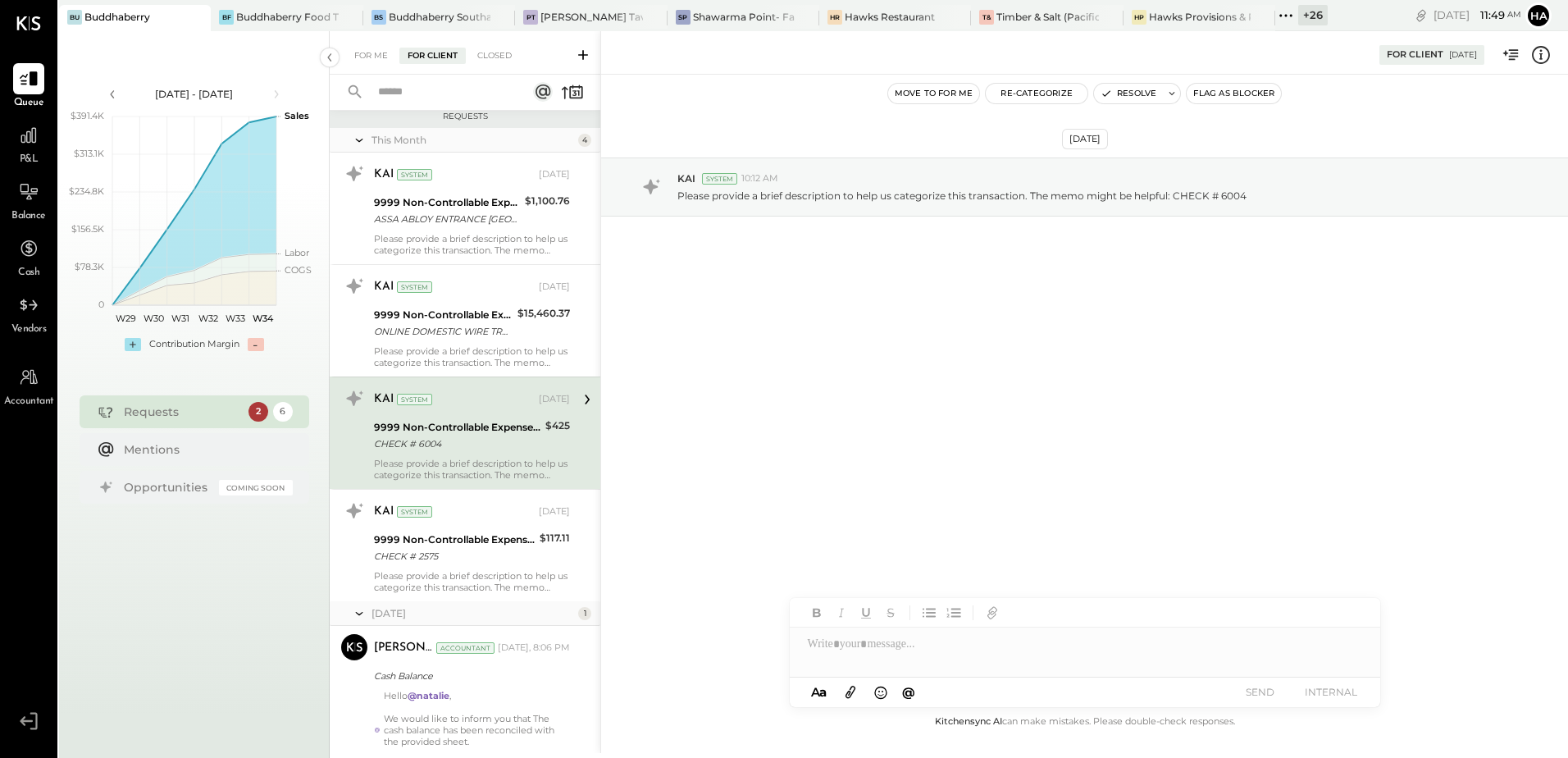
scroll to position [270, 0]
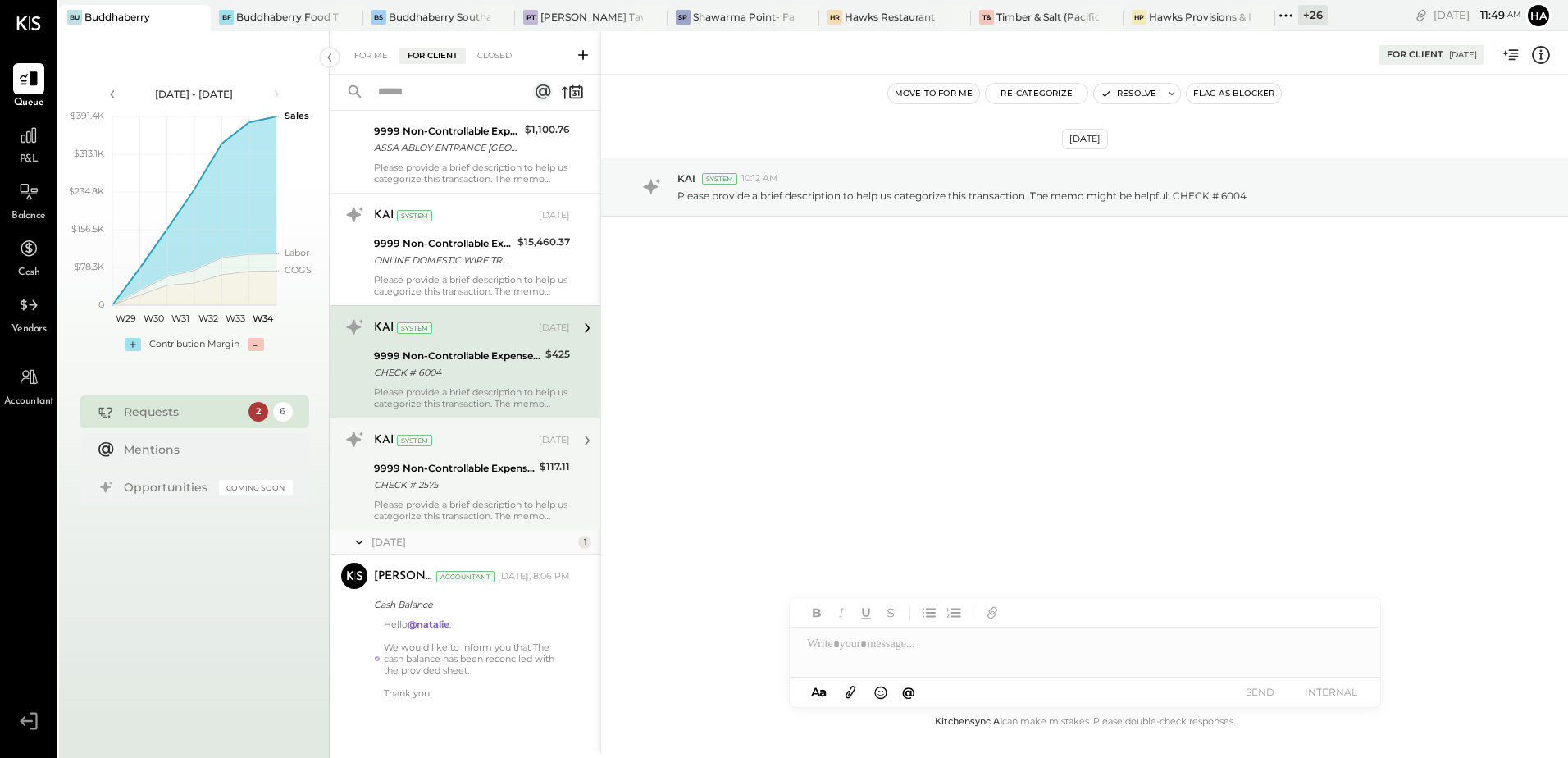
click at [476, 500] on div "Please provide a brief description to help us categorize this transaction. The …" at bounding box center [471, 510] width 196 height 23
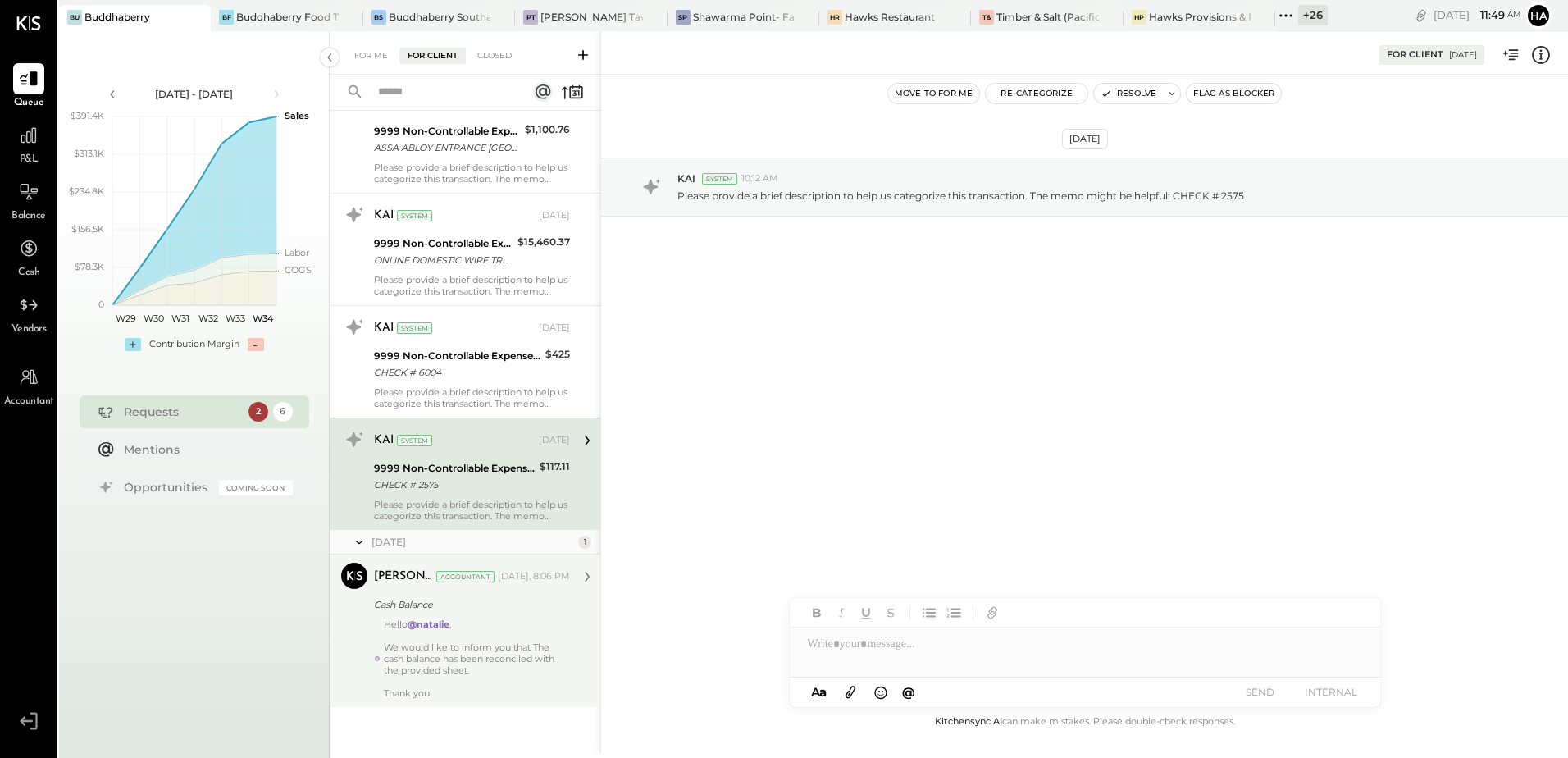
click at [468, 650] on div "We would like to inform you that The cash balance has been reconciled with the …" at bounding box center [477, 658] width 186 height 34
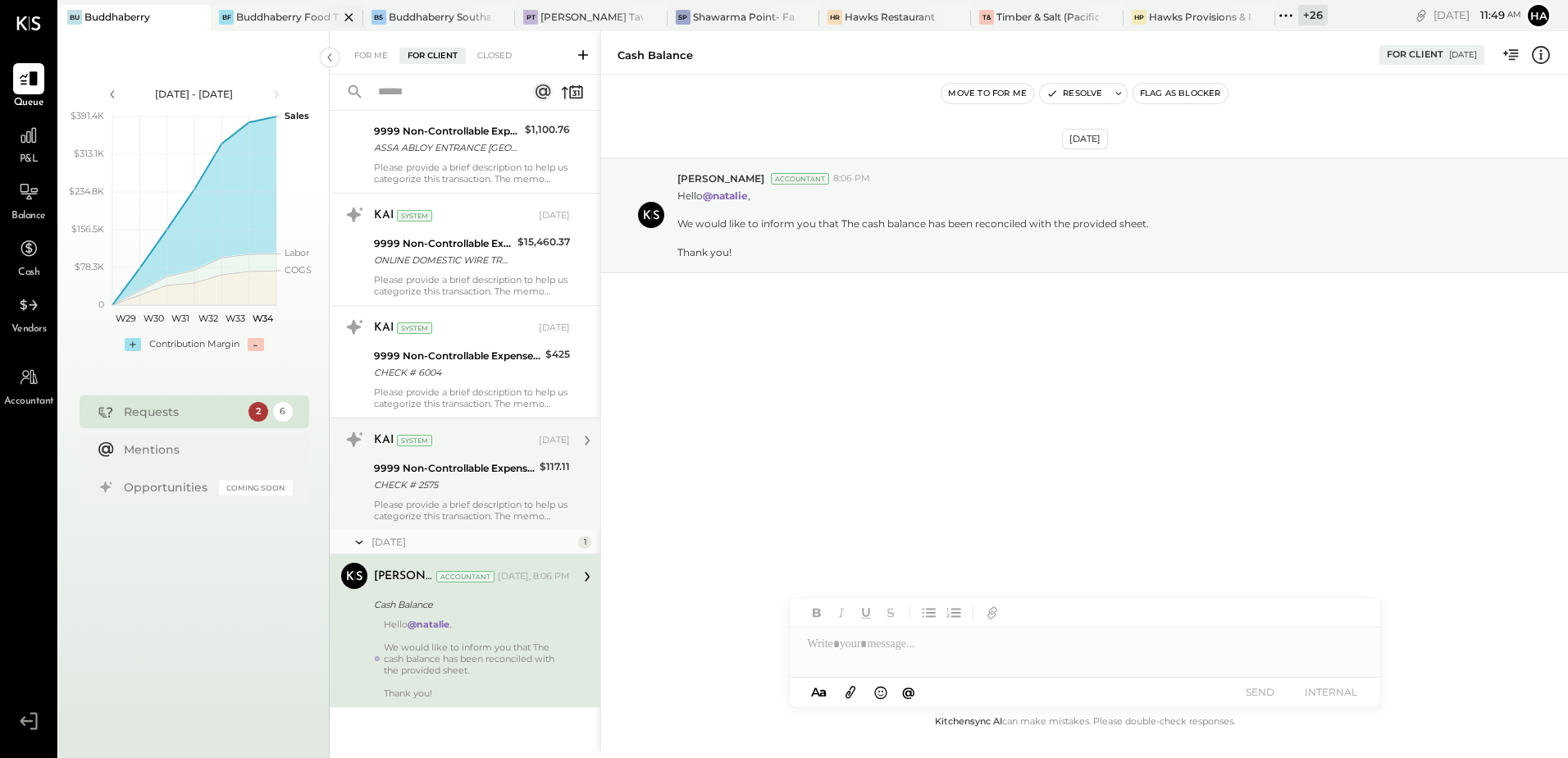
click at [265, 20] on div "Buddhaberry Food Truck" at bounding box center [286, 17] width 101 height 14
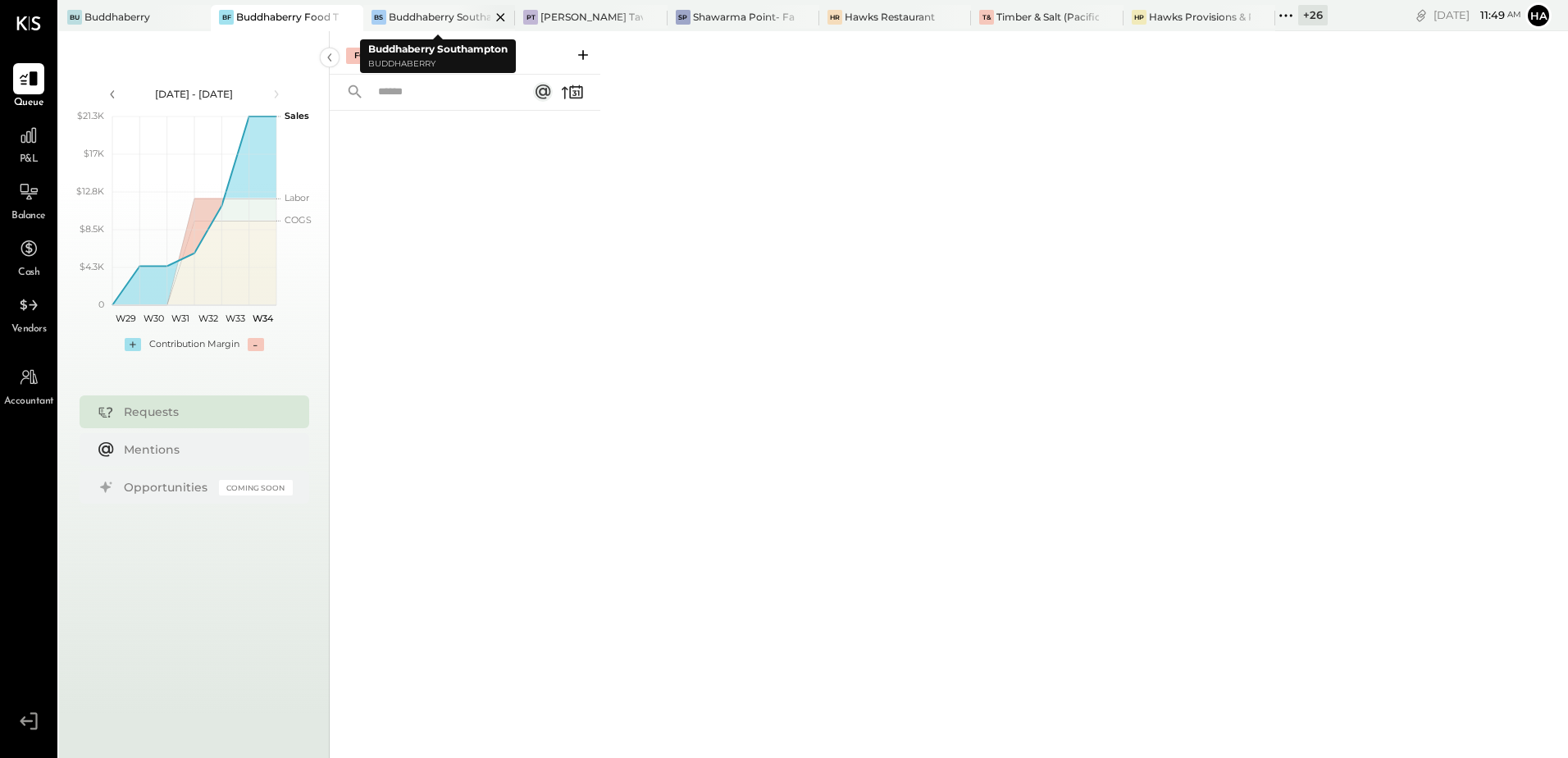
click at [410, 11] on div "Buddhaberry Southampton" at bounding box center [439, 17] width 101 height 14
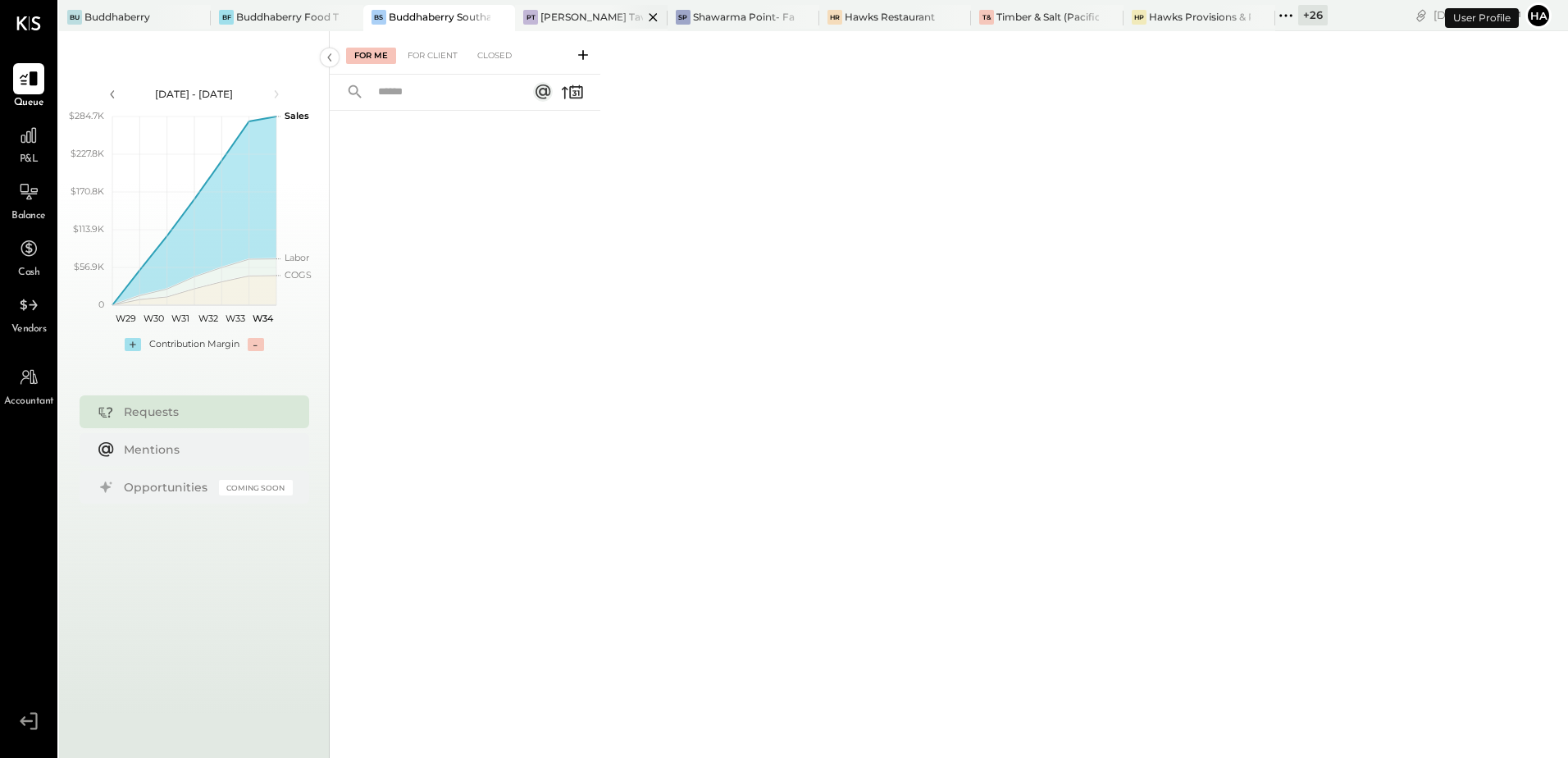
click at [568, 15] on div "[PERSON_NAME] Tavern" at bounding box center [590, 17] width 101 height 14
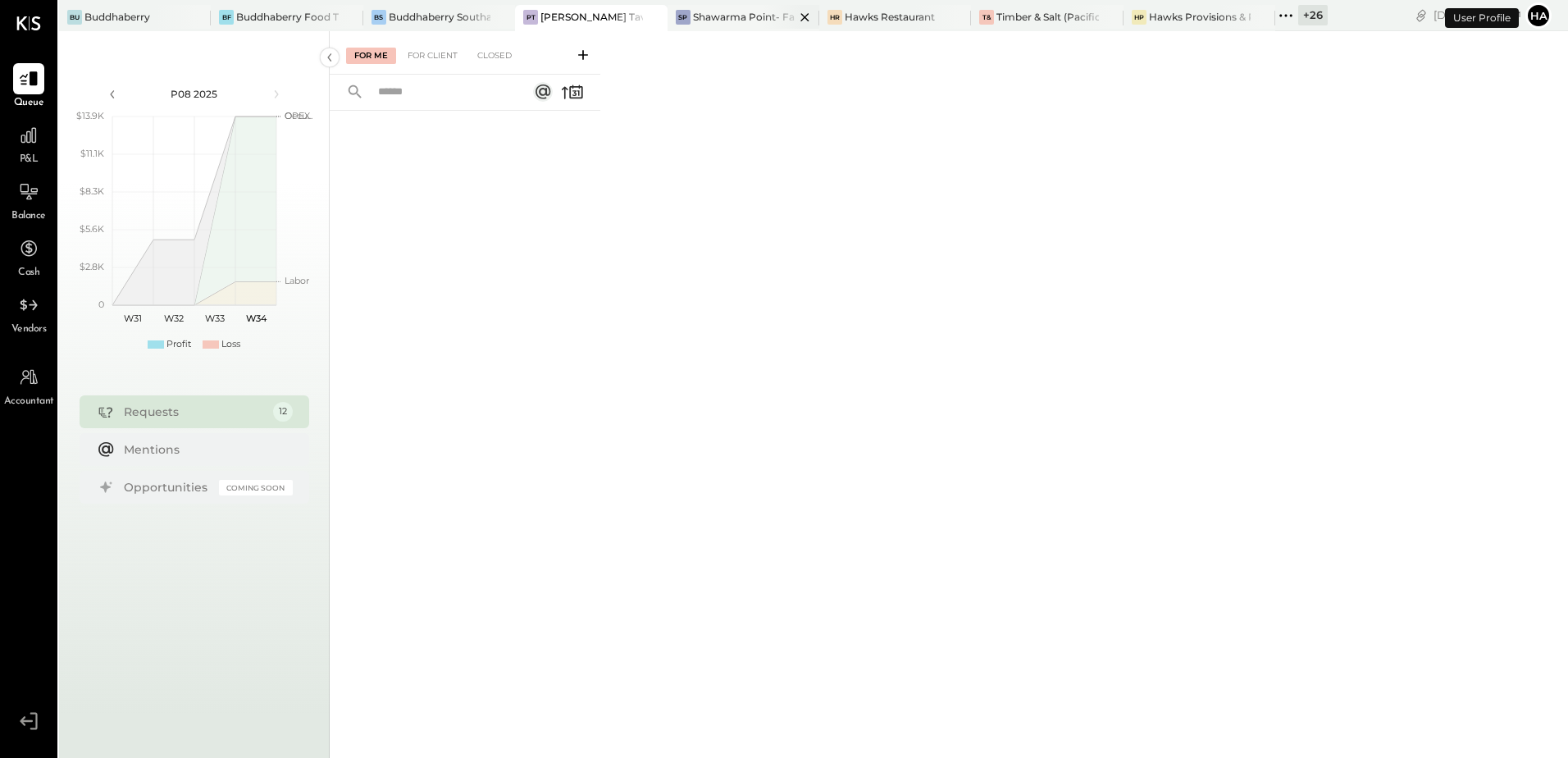
click at [734, 19] on div "Shawarma Point- Fareground" at bounding box center [744, 17] width 101 height 14
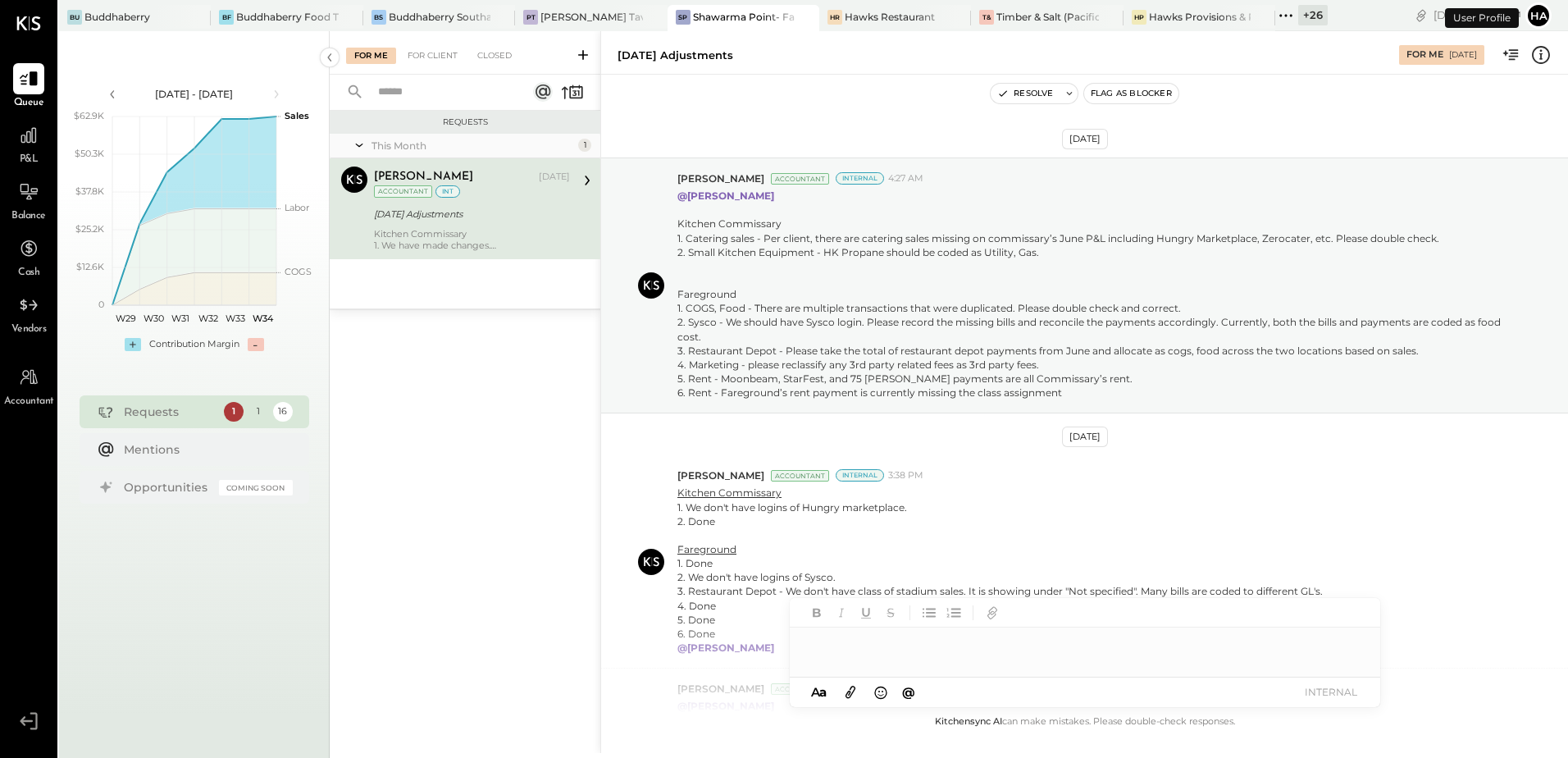
scroll to position [407, 0]
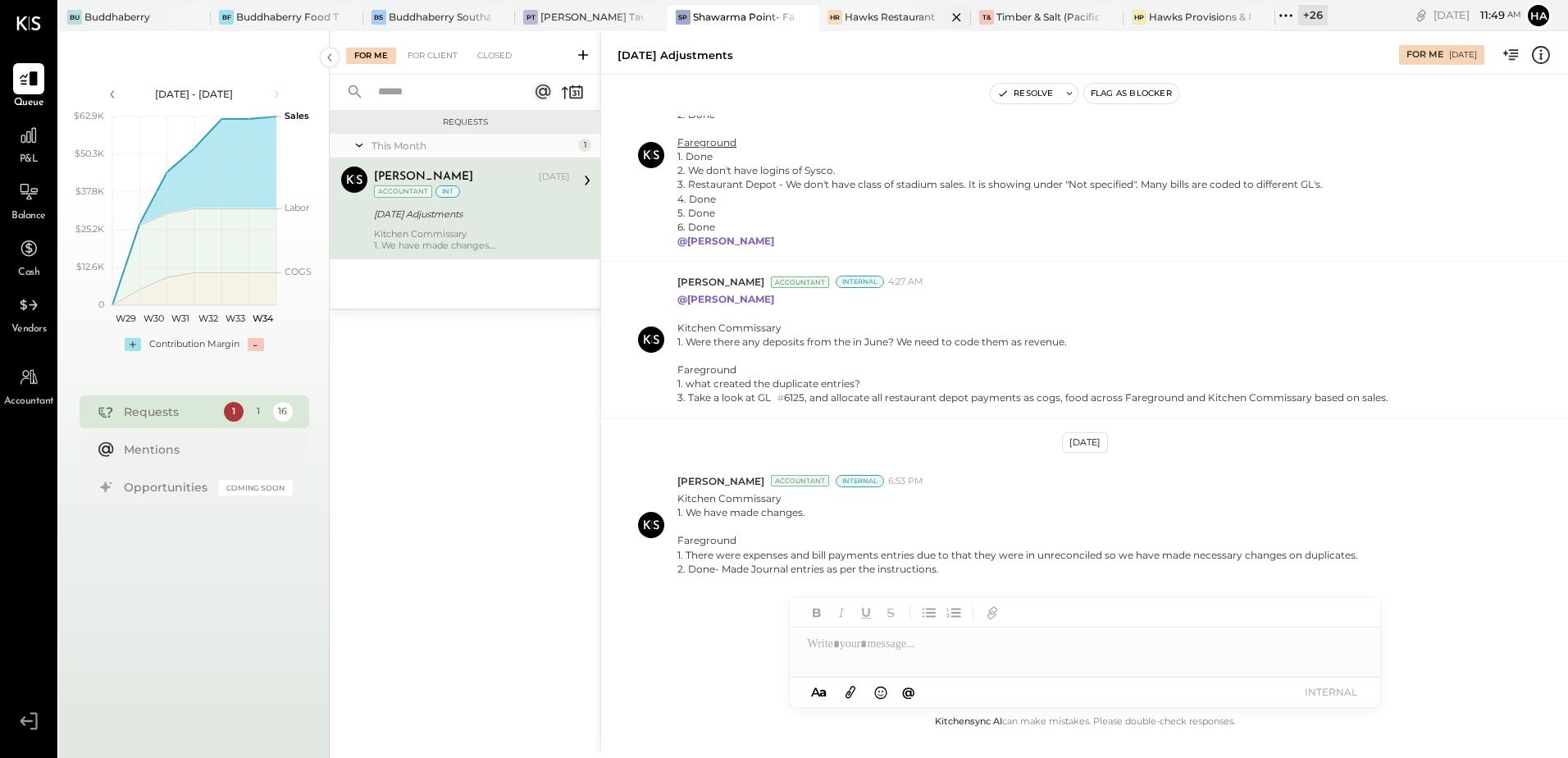
click at [888, 18] on div "Hawks Restaurant" at bounding box center [889, 17] width 90 height 14
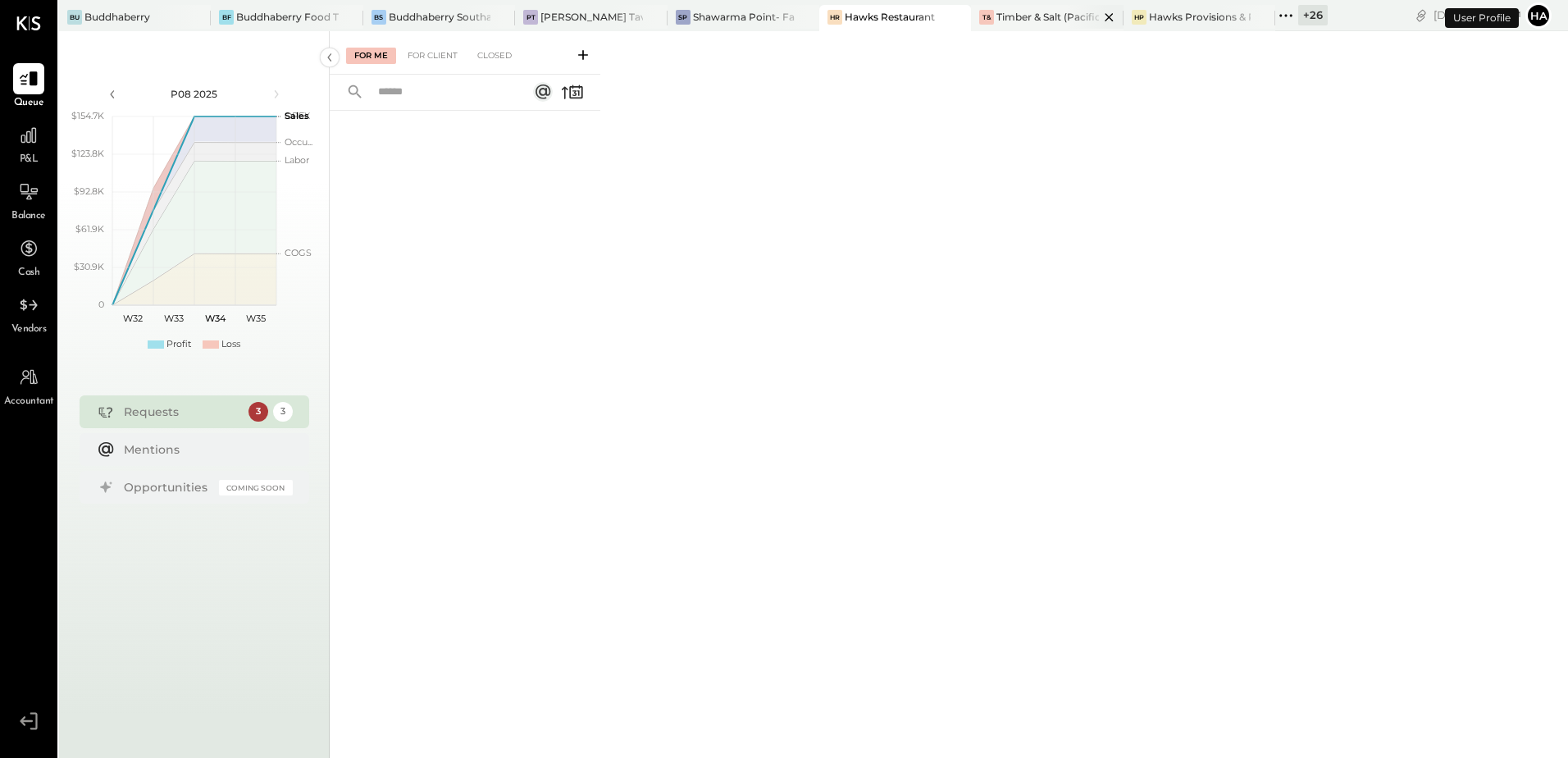
click at [1048, 18] on div "Timber & Salt (Pacific Dining CA1 LLC)" at bounding box center [1047, 17] width 101 height 14
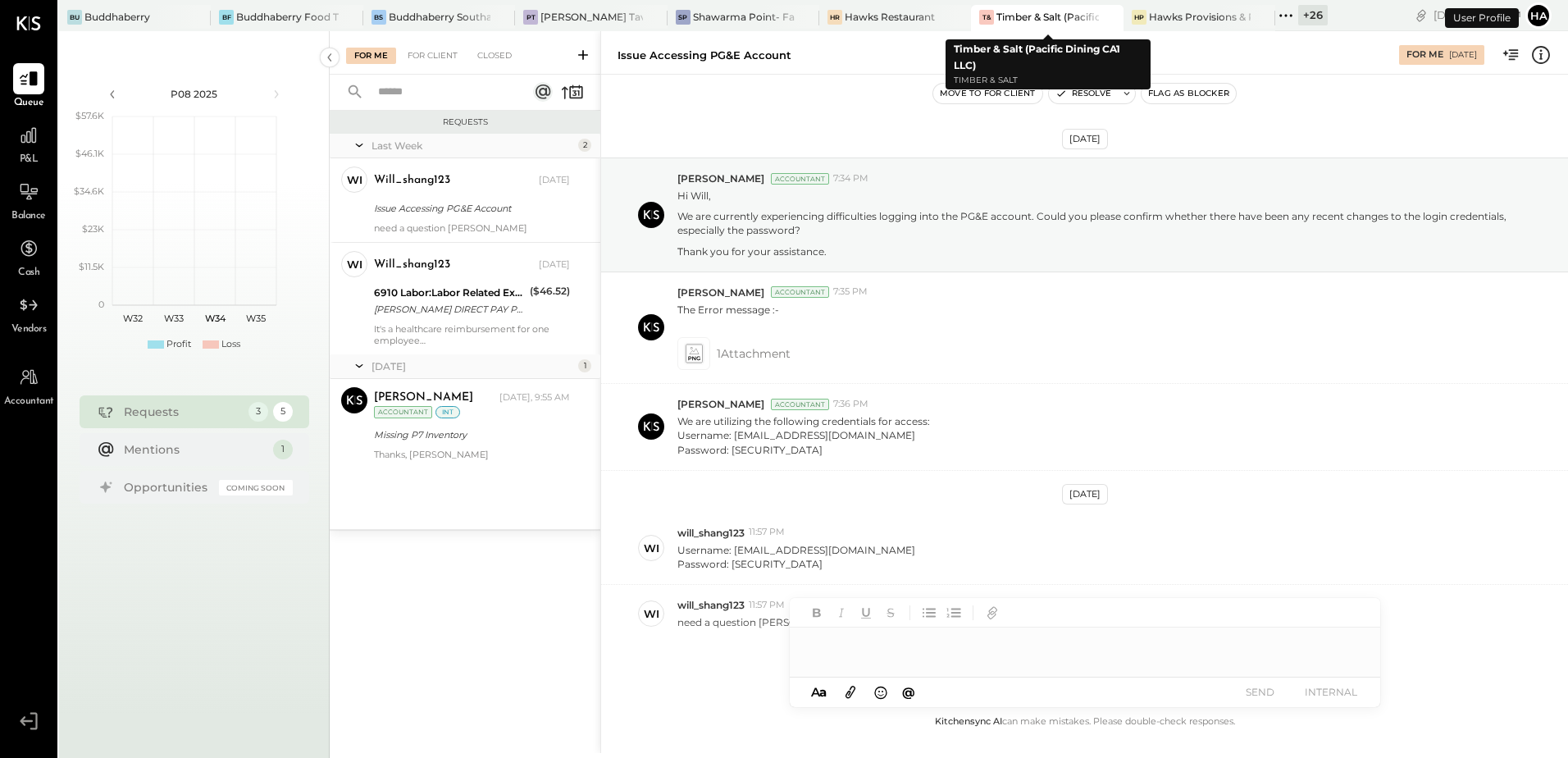
scroll to position [53, 0]
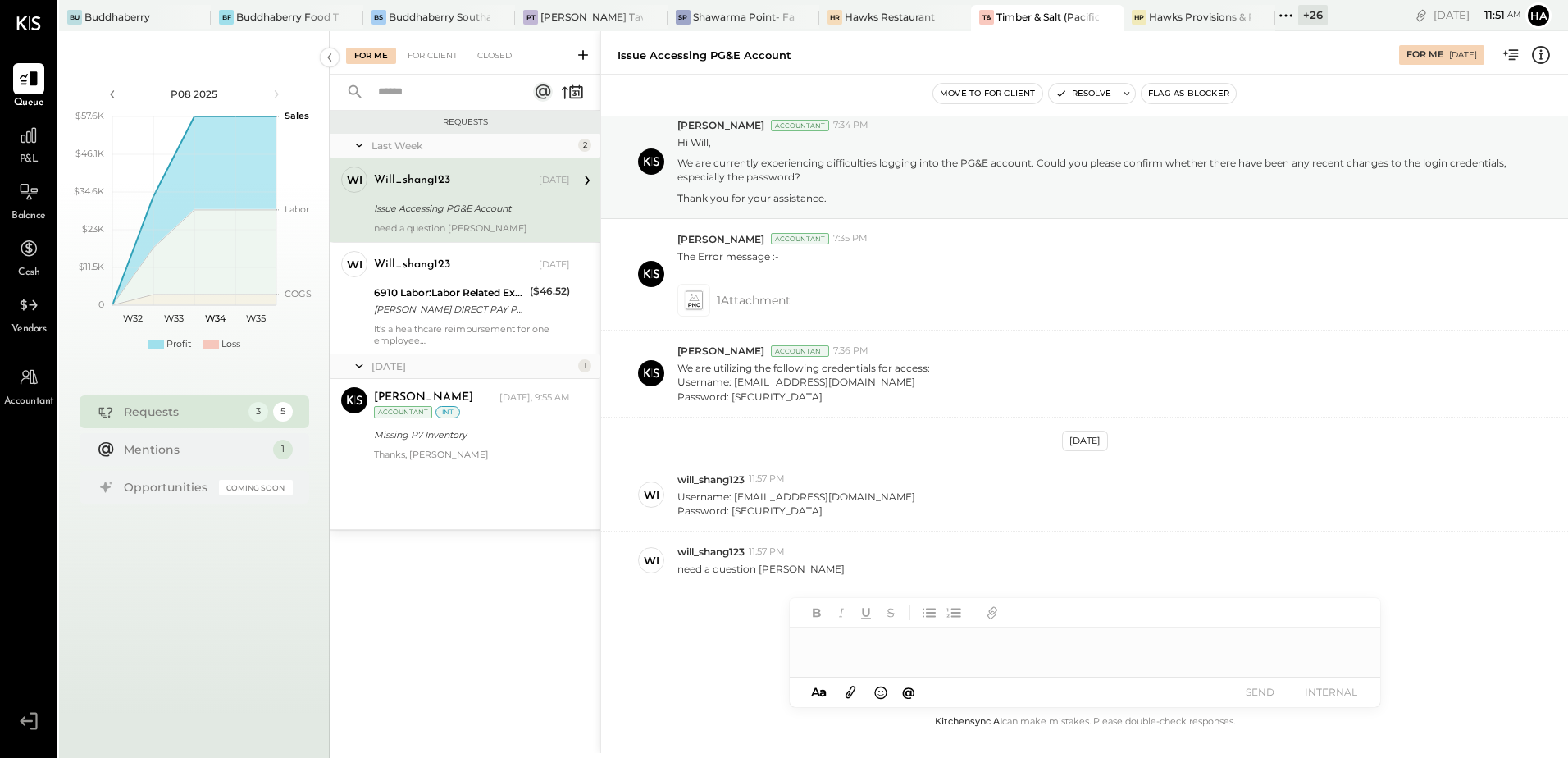
click at [450, 209] on div "Issue Accessing PG&E Account" at bounding box center [469, 208] width 191 height 17
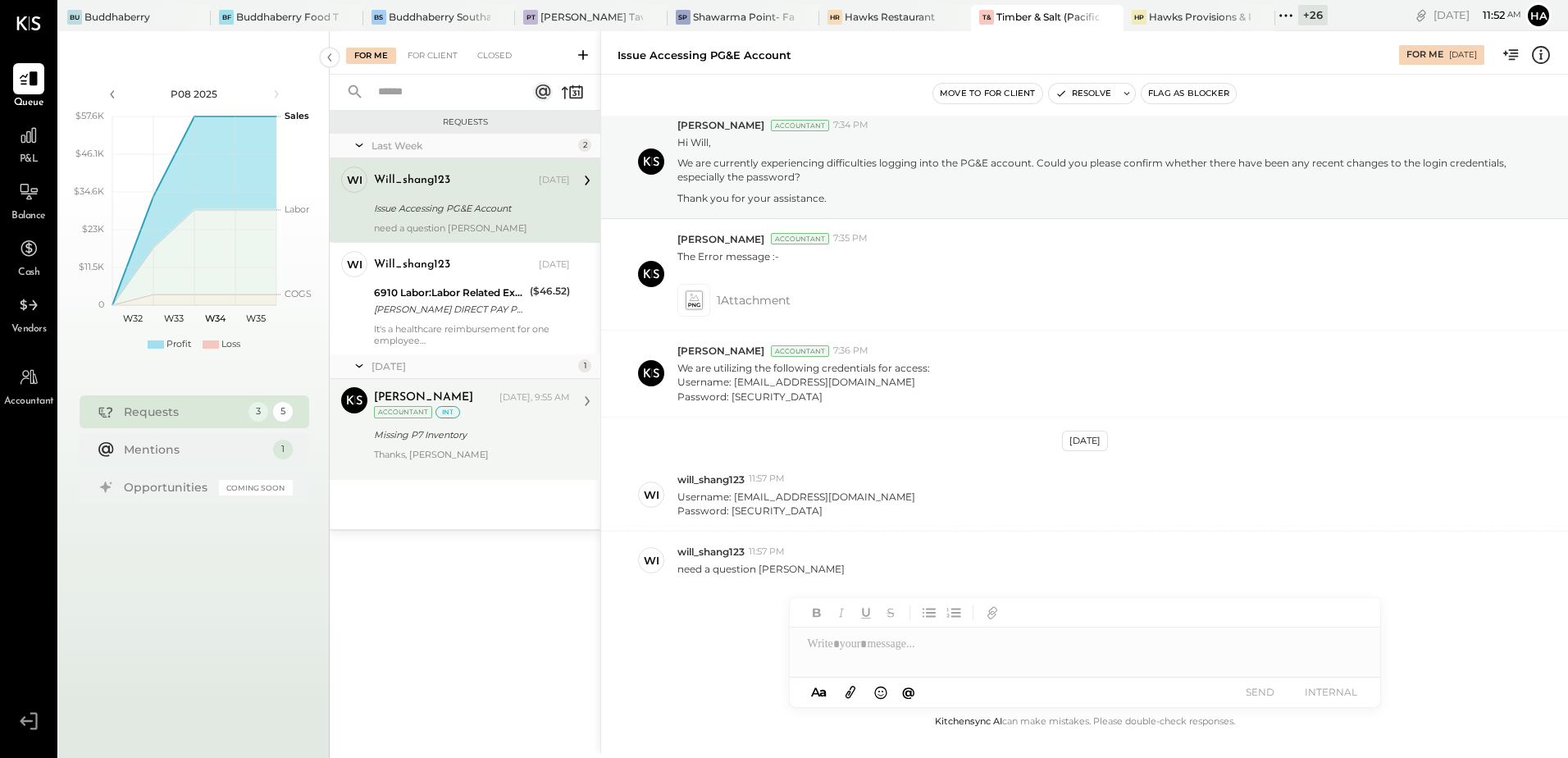
click at [452, 441] on div "Missing P7 Inventory" at bounding box center [469, 435] width 191 height 17
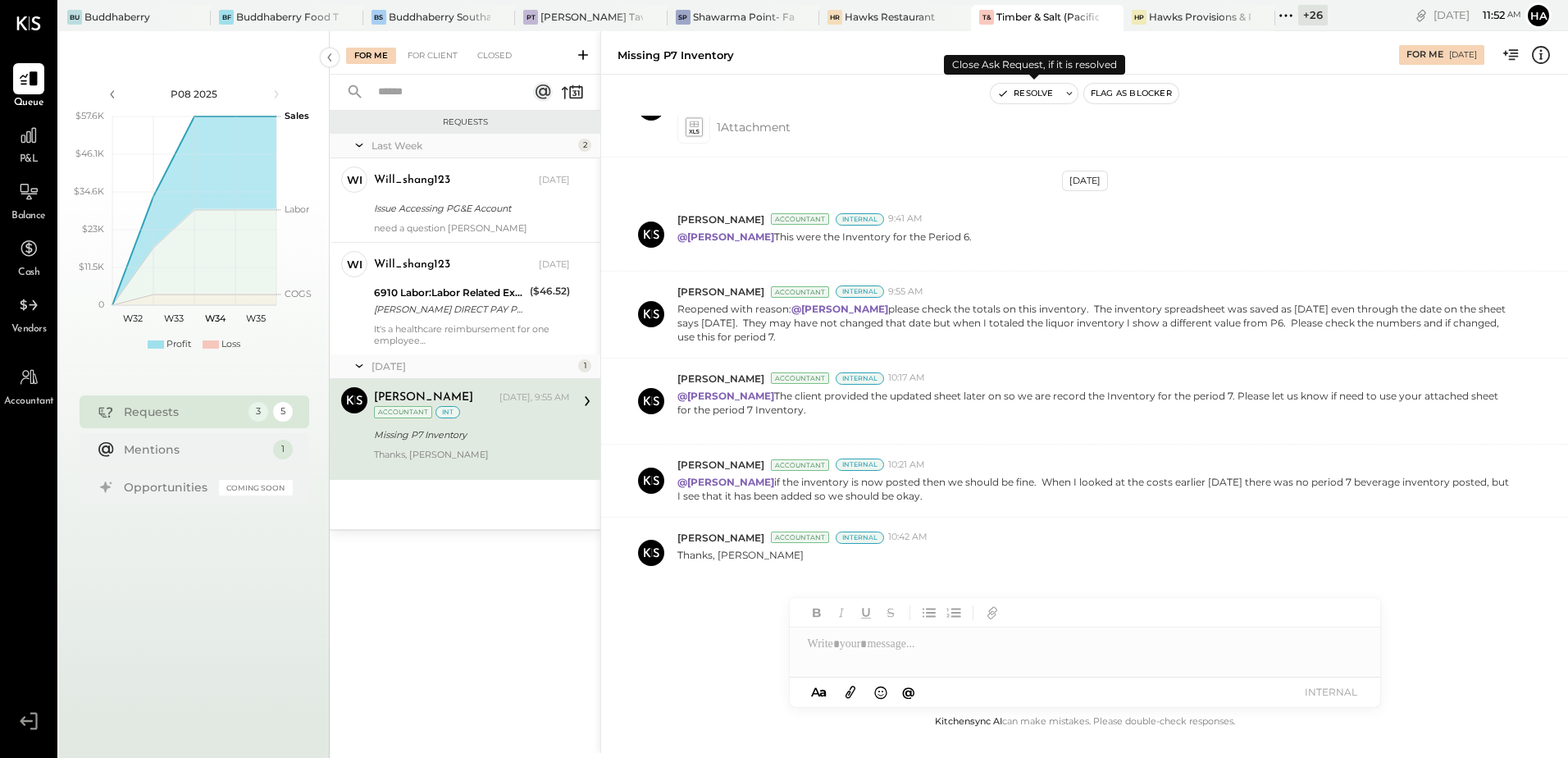
click at [1043, 90] on button "Resolve" at bounding box center [1025, 93] width 69 height 20
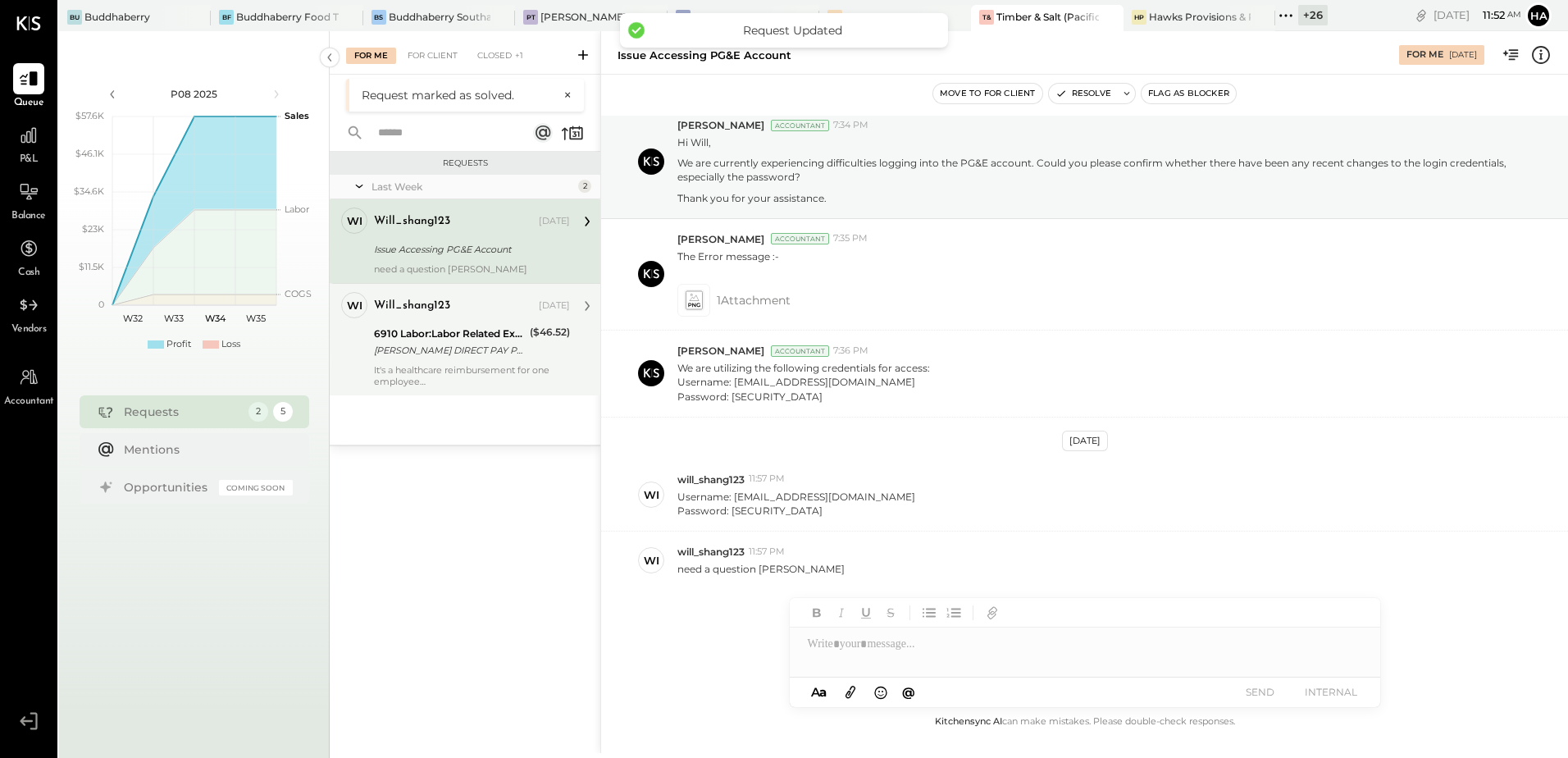
click at [467, 343] on div "[PERSON_NAME] DIRECT PAY PHONE [GEOGRAPHIC_DATA]" at bounding box center [449, 351] width 151 height 17
